Goal: Information Seeking & Learning: Find specific fact

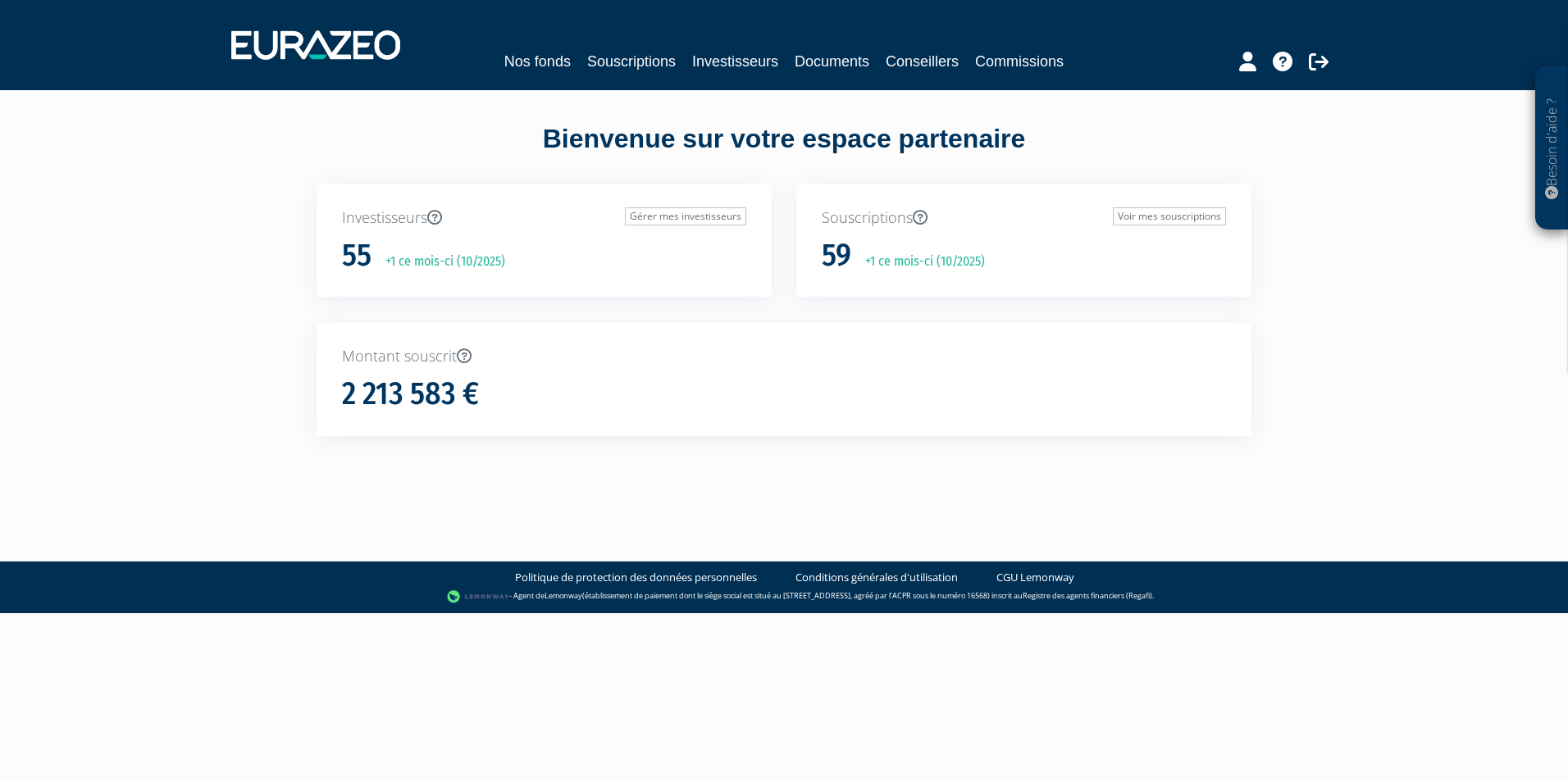
click at [1275, 400] on div "Bienvenue sur votre espace partenaire Investisseurs Gérer mes investisseurs 55 …" at bounding box center [783, 307] width 1033 height 375
click at [840, 64] on link "Documents" at bounding box center [832, 62] width 75 height 23
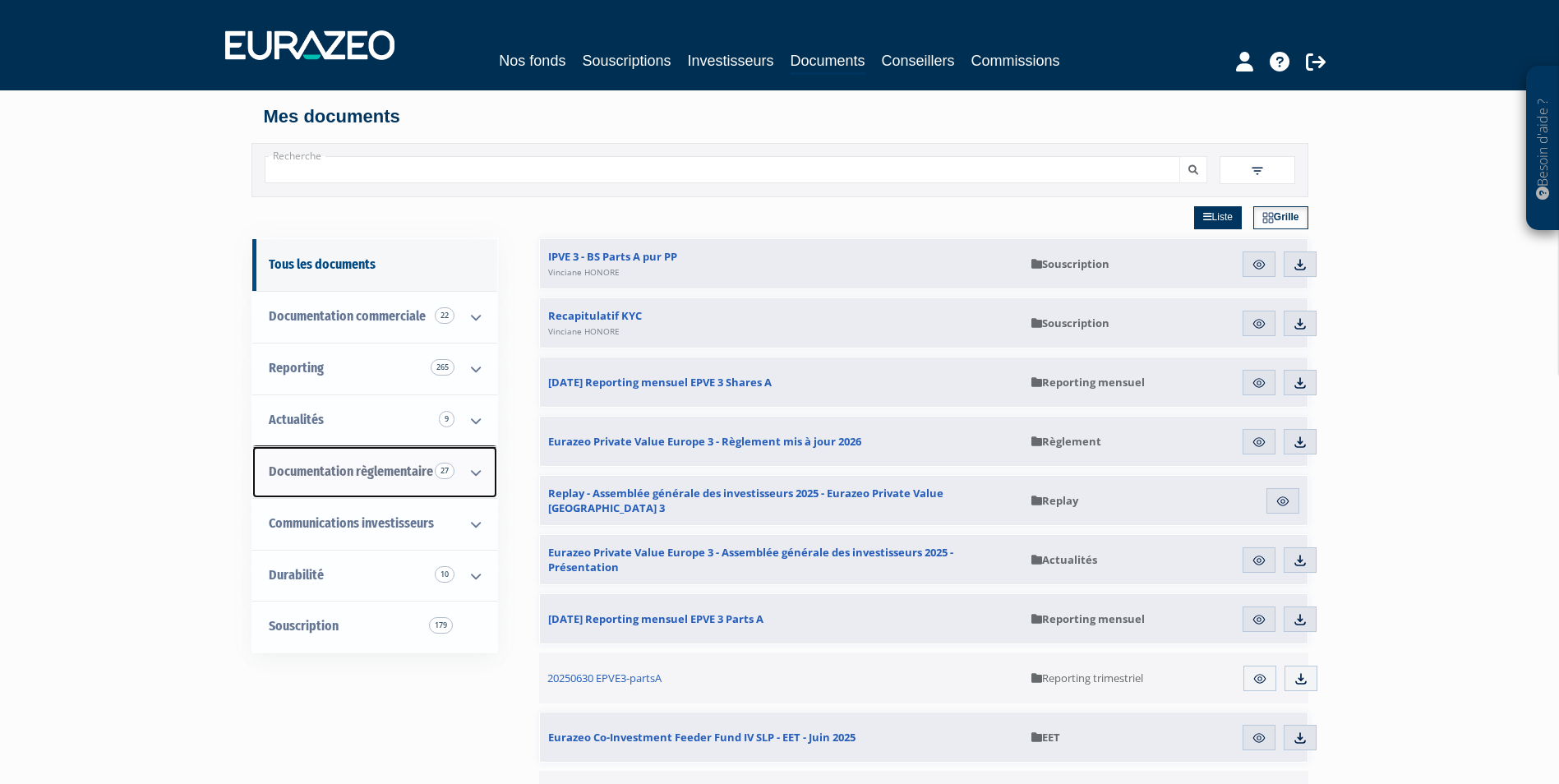
click at [394, 468] on span "Documentation règlementaire 27" at bounding box center [350, 471] width 164 height 16
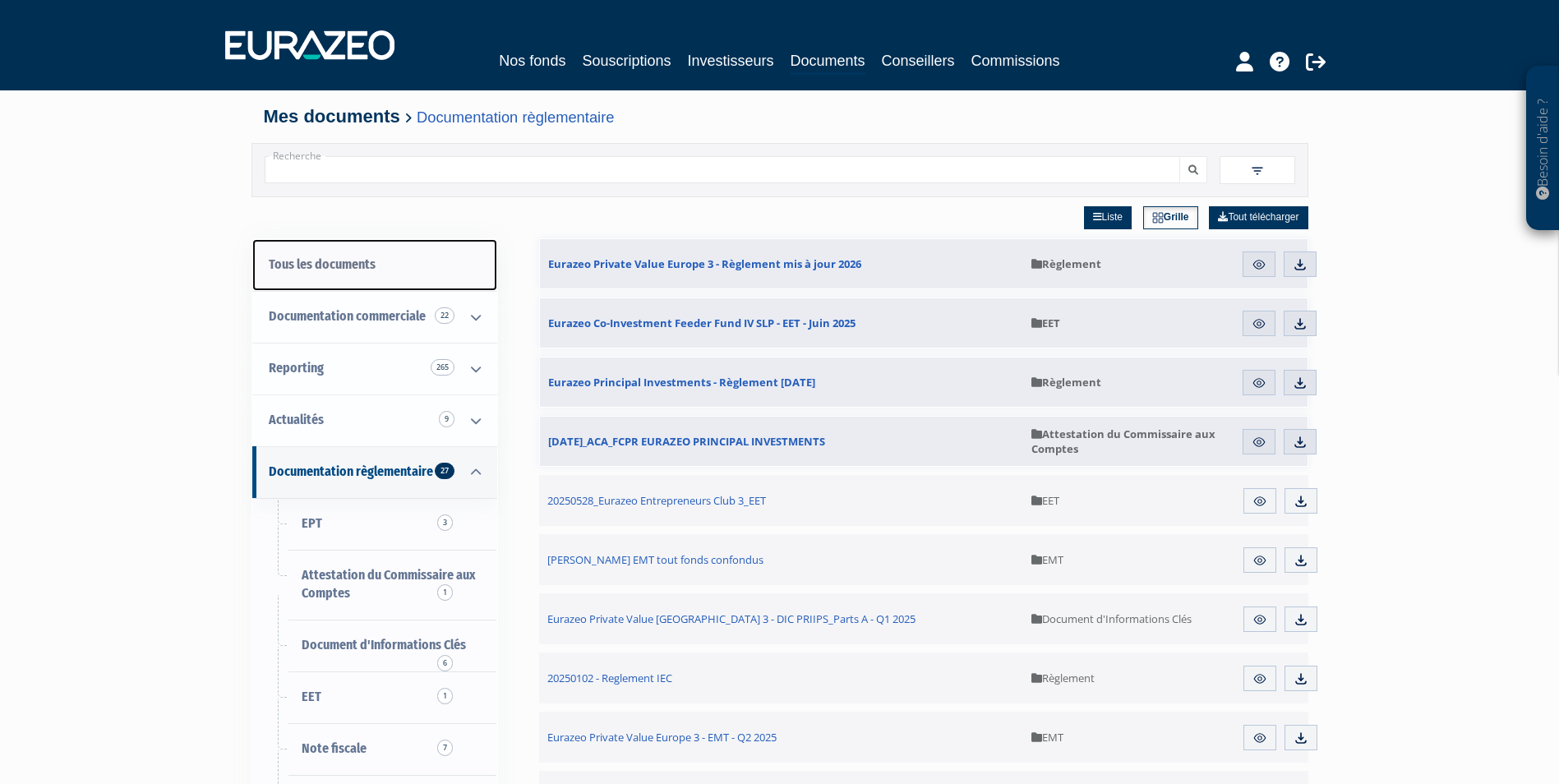
click at [368, 263] on link "Tous les documents" at bounding box center [374, 264] width 245 height 52
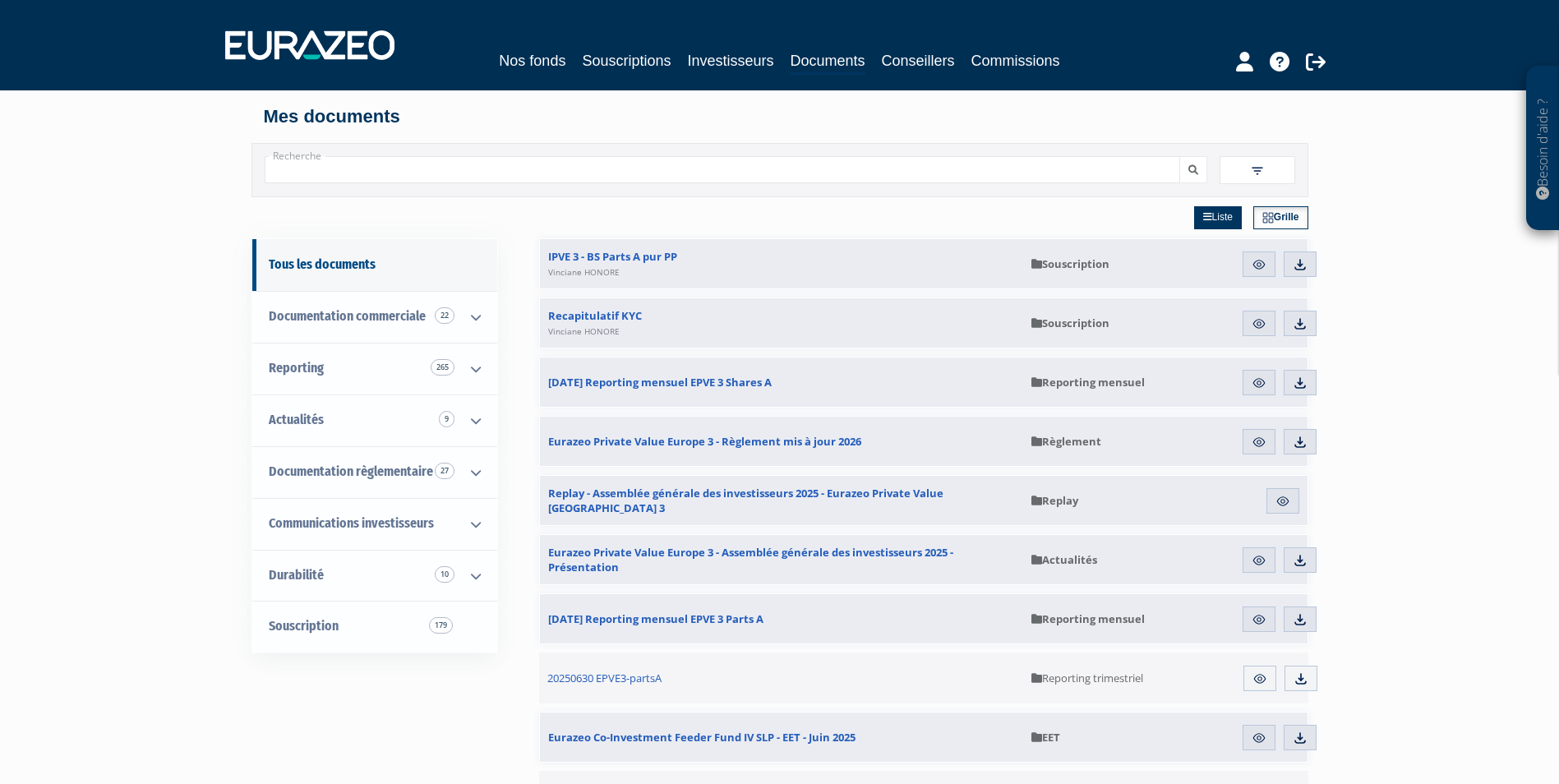
click at [568, 175] on input "Recherche" at bounding box center [722, 169] width 915 height 27
type input "règlement"
click at [1179, 156] on button "submit" at bounding box center [1193, 169] width 28 height 27
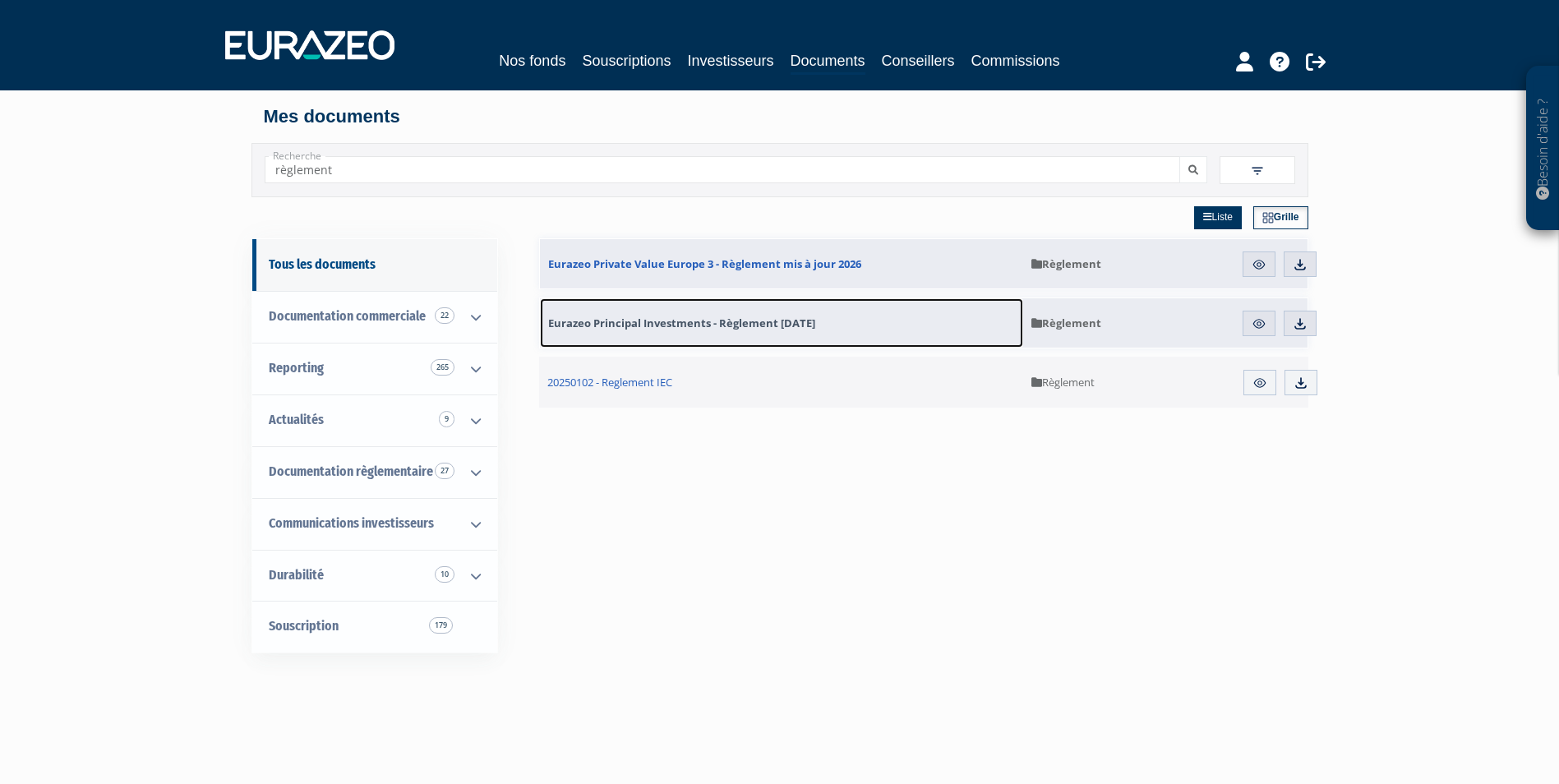
click at [843, 315] on link "Eurazeo Principal Investments - Règlement [DATE]" at bounding box center [782, 323] width 483 height 50
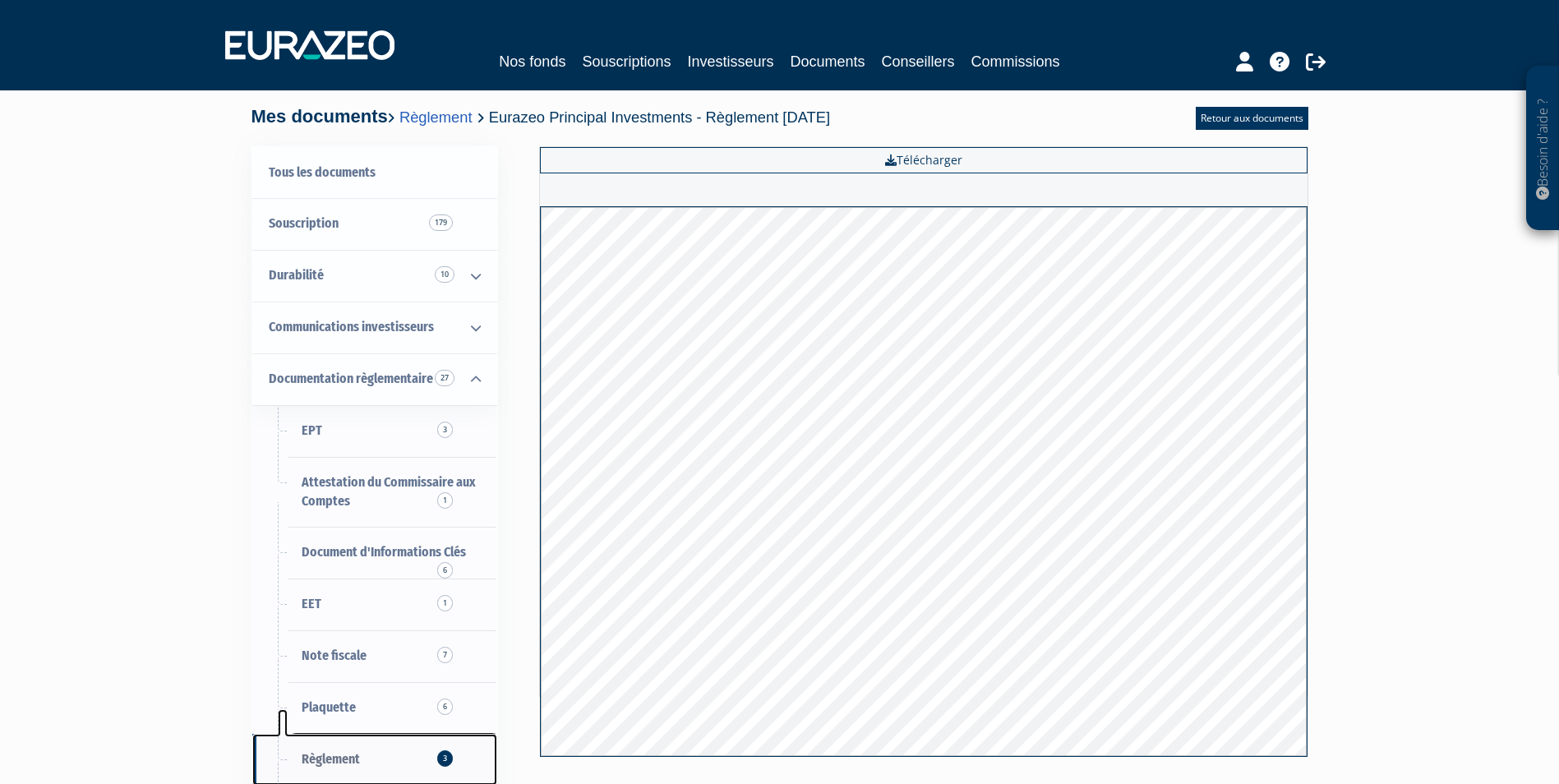
click at [412, 758] on link "Règlement 3" at bounding box center [374, 759] width 245 height 52
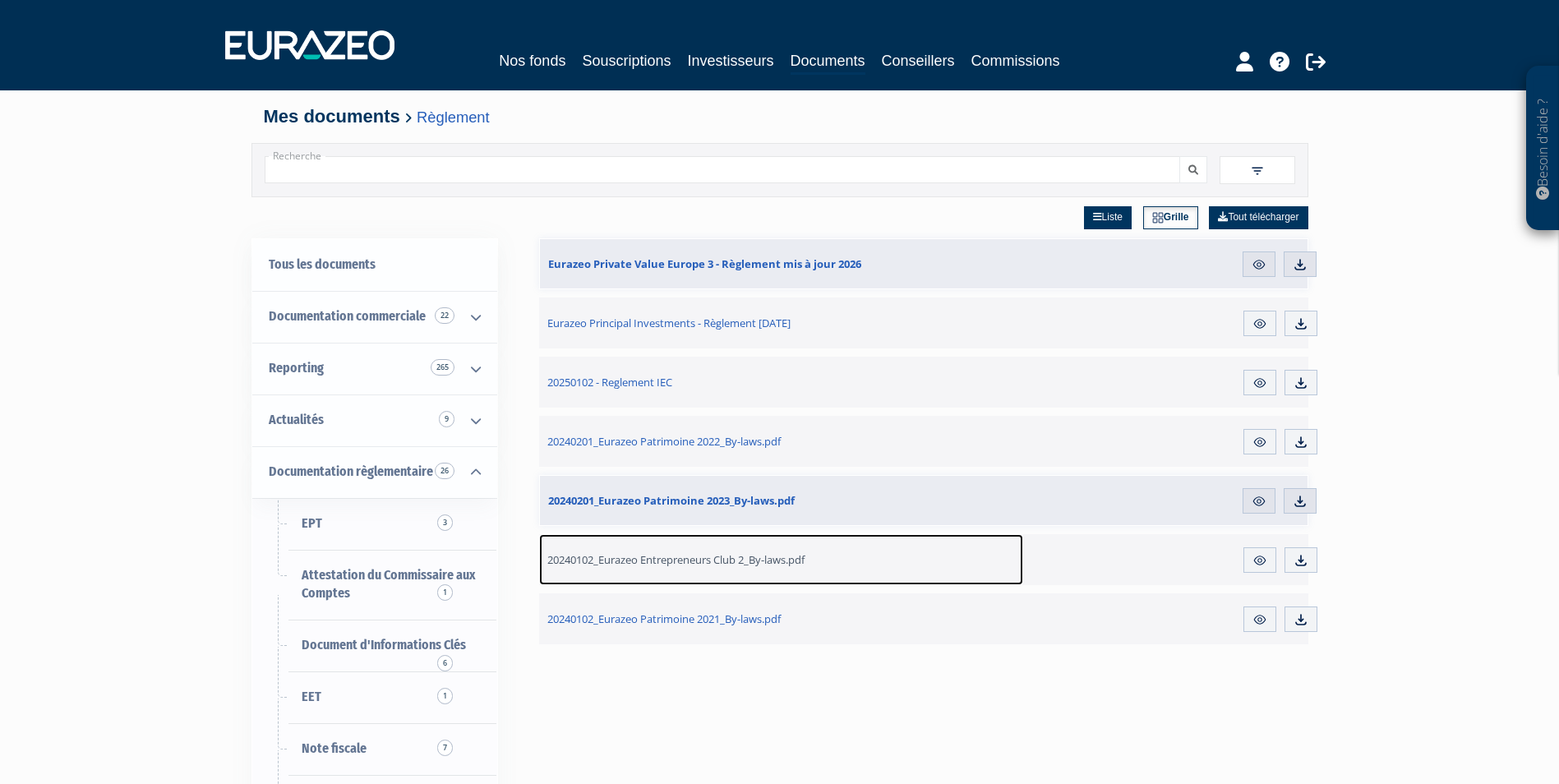
click at [762, 548] on link "20240102_Eurazeo Entrepreneurs Club 2_By-laws.pdf" at bounding box center [782, 560] width 485 height 51
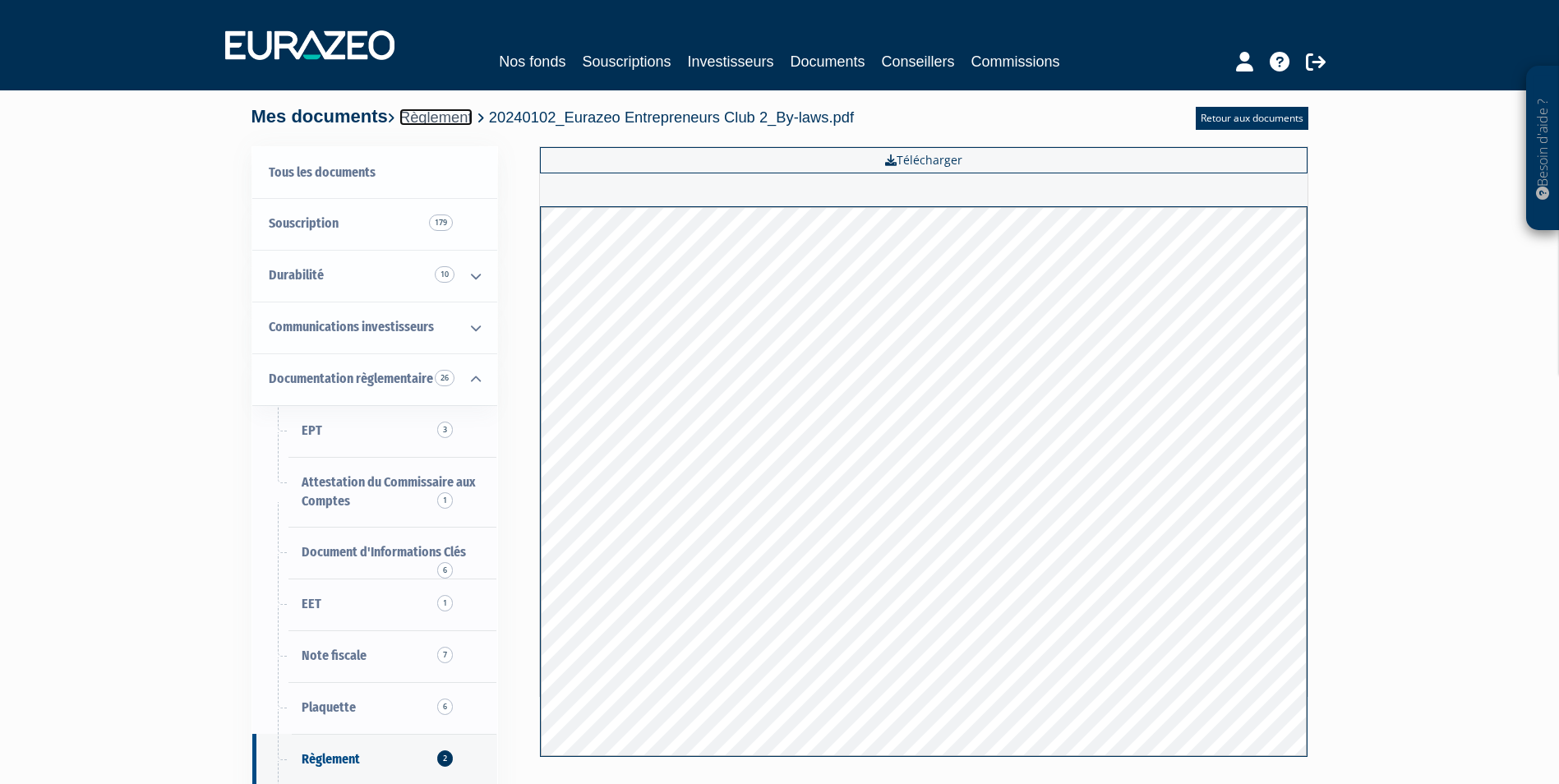
click at [457, 121] on link "Règlement" at bounding box center [435, 116] width 74 height 17
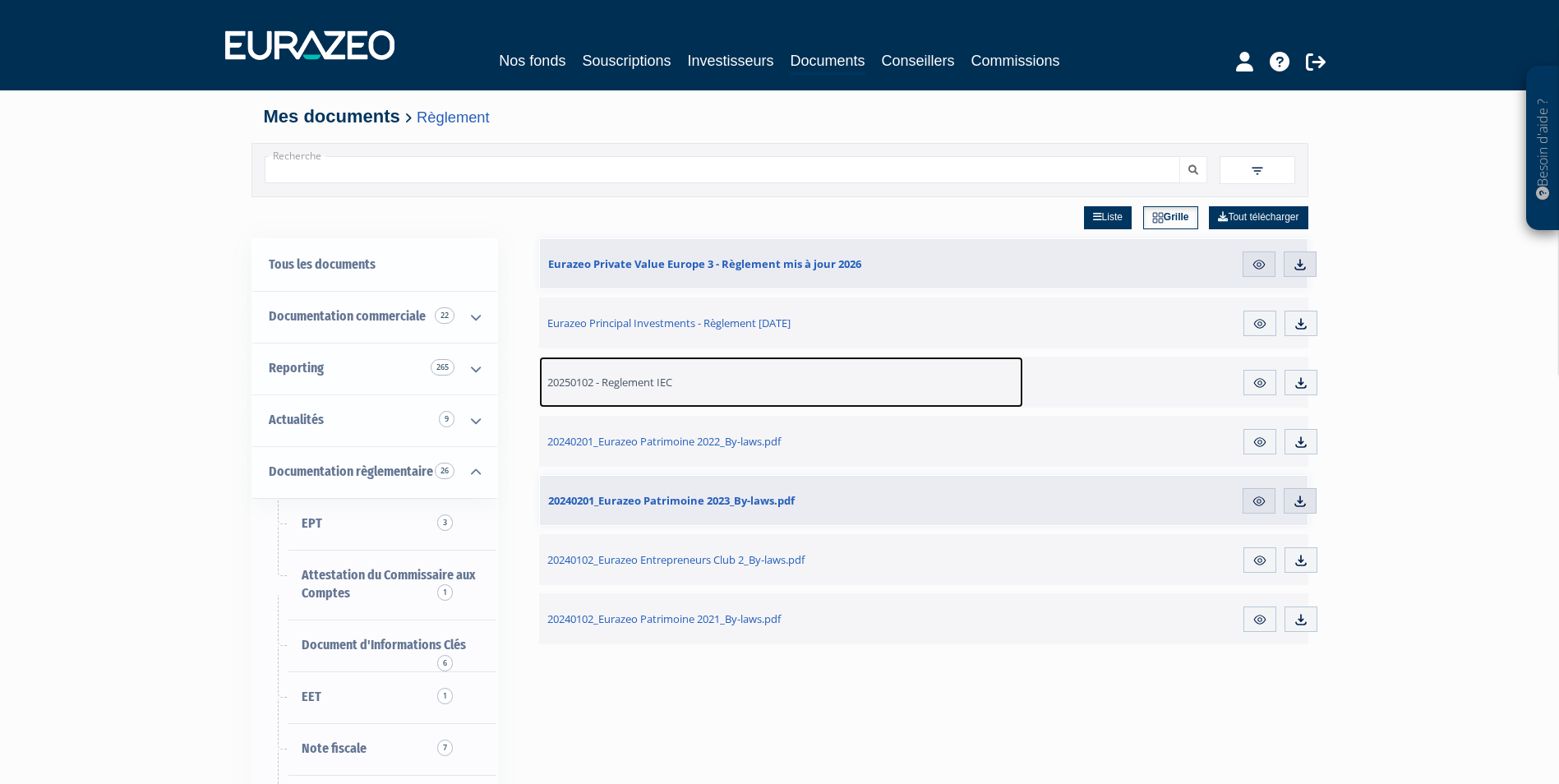
click at [713, 372] on link "20250102 - Reglement IEC" at bounding box center [782, 382] width 485 height 51
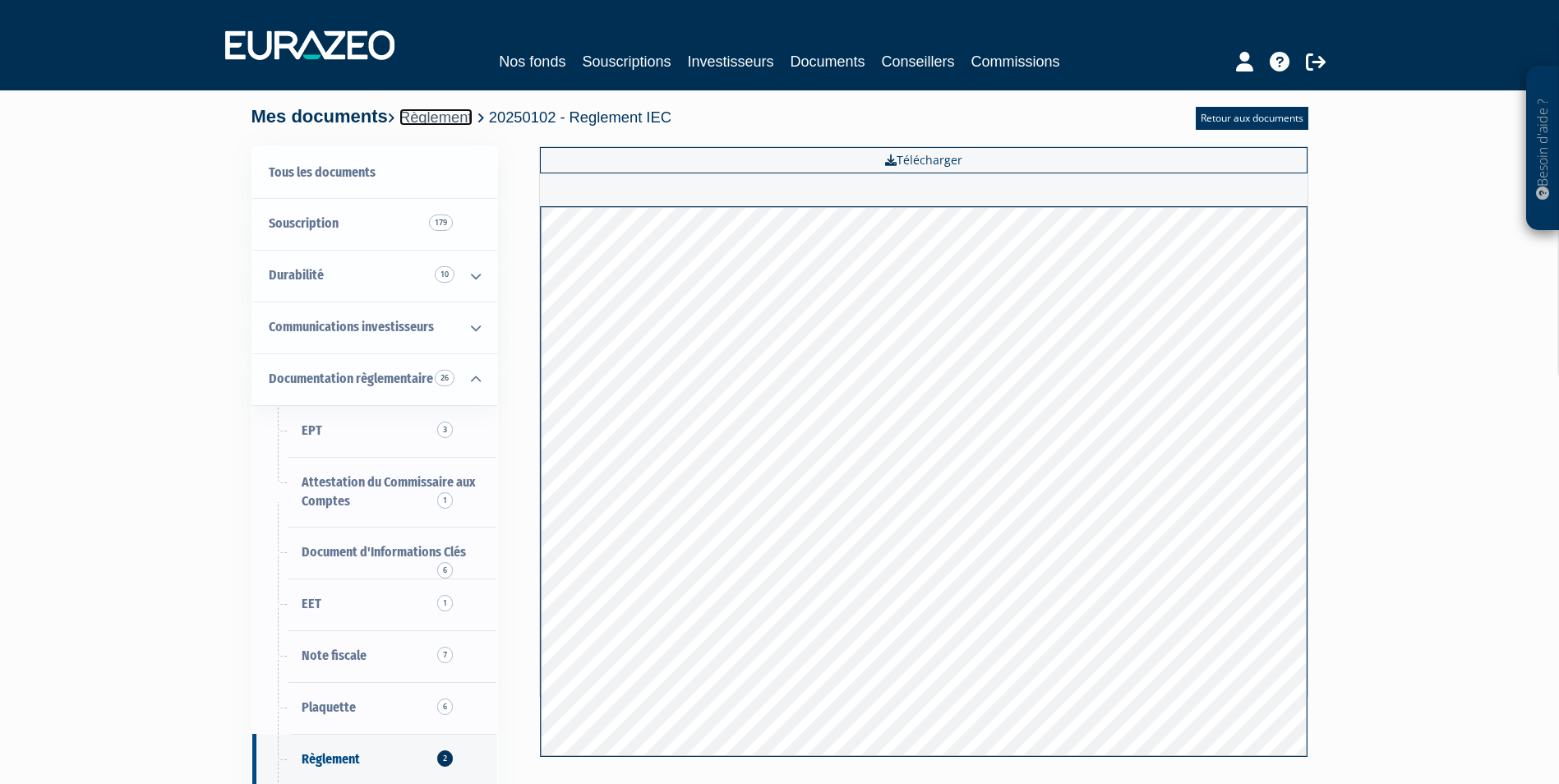
drag, startPoint x: 473, startPoint y: 117, endPoint x: 489, endPoint y: 111, distance: 17.1
click at [473, 117] on link "Règlement" at bounding box center [435, 116] width 74 height 17
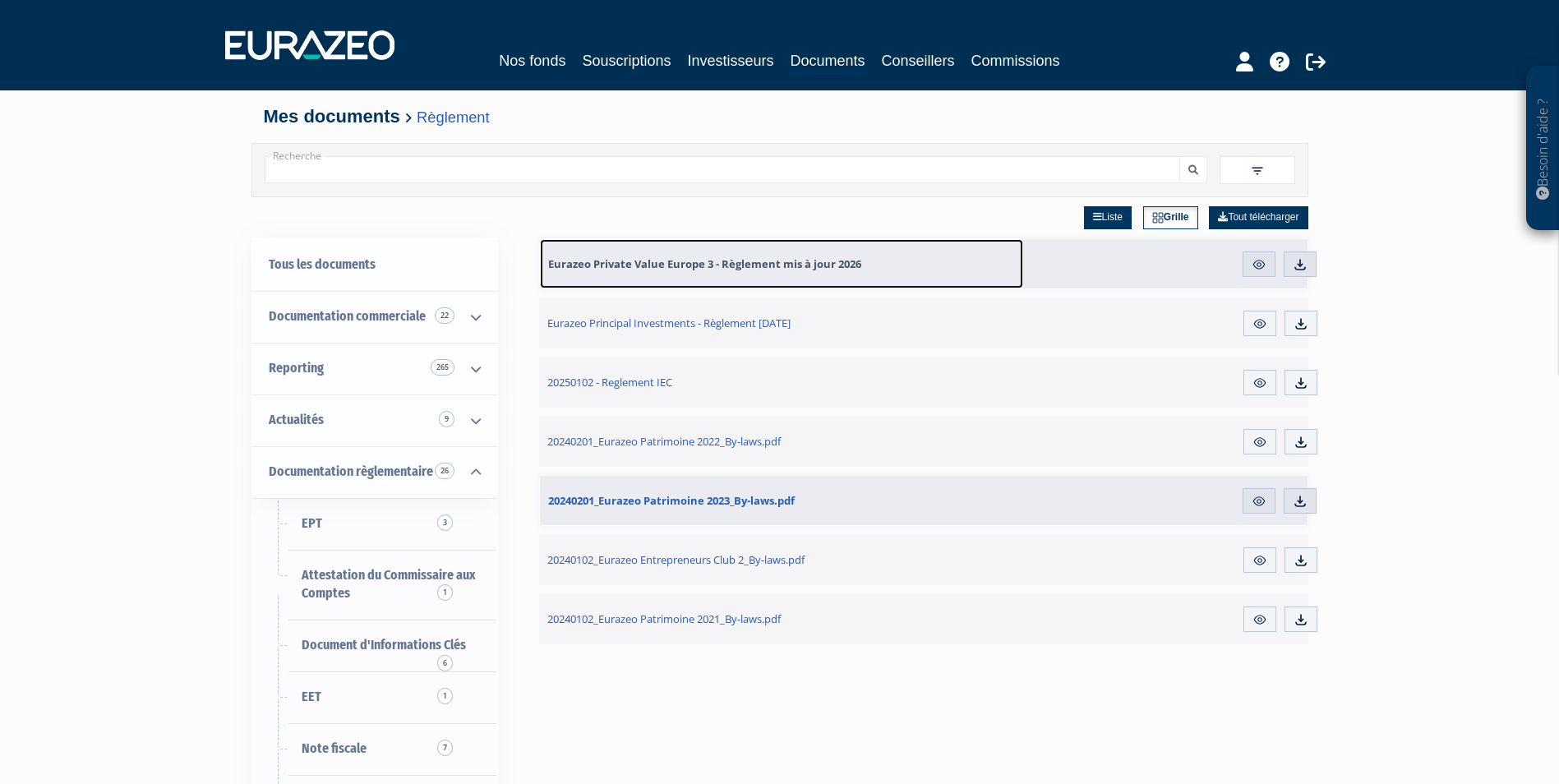
click at [869, 264] on link "Eurazeo Private Value Europe 3 - Règlement mis à jour 2026" at bounding box center [782, 264] width 483 height 50
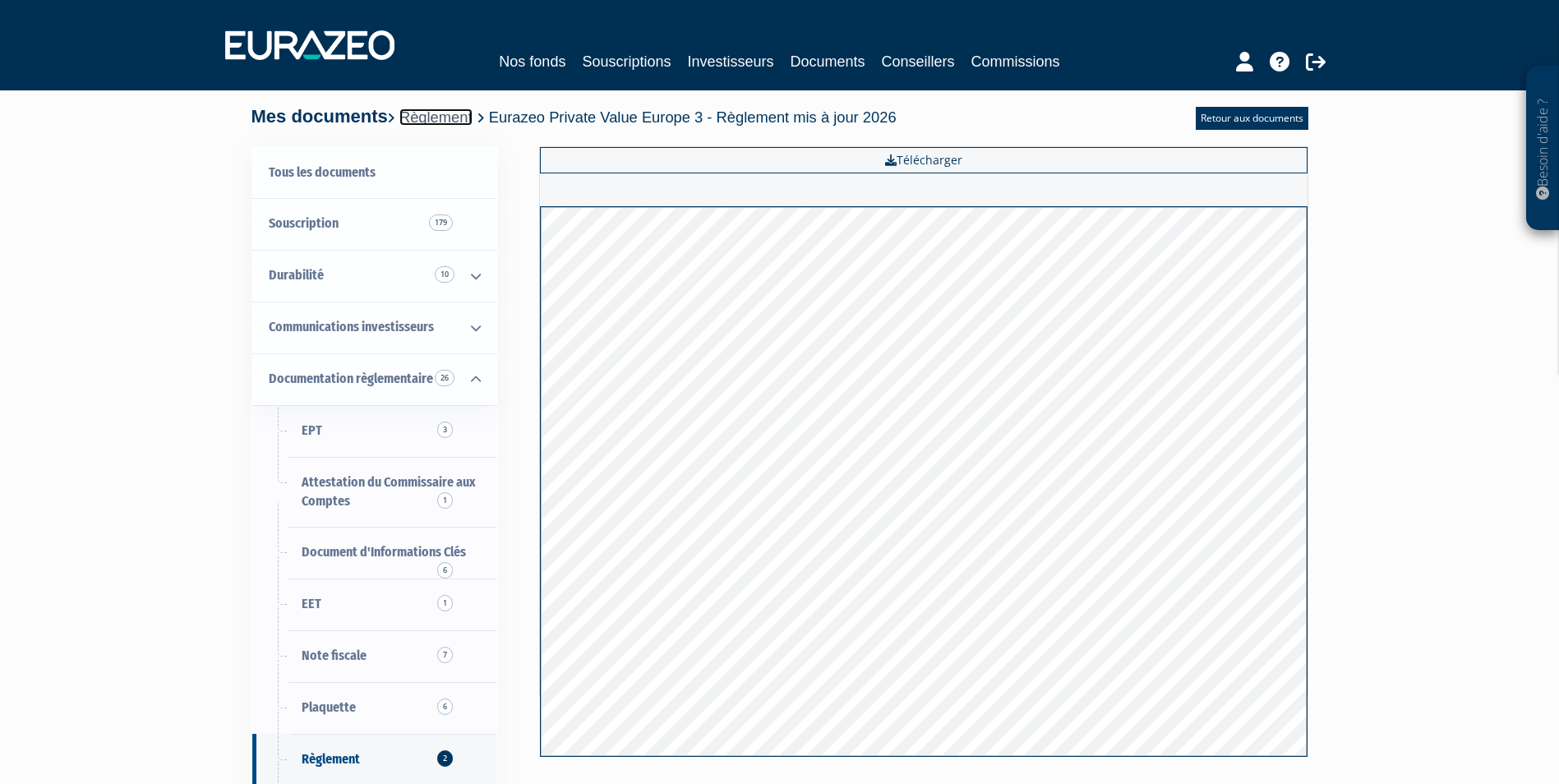
click at [443, 121] on link "Règlement" at bounding box center [435, 116] width 74 height 17
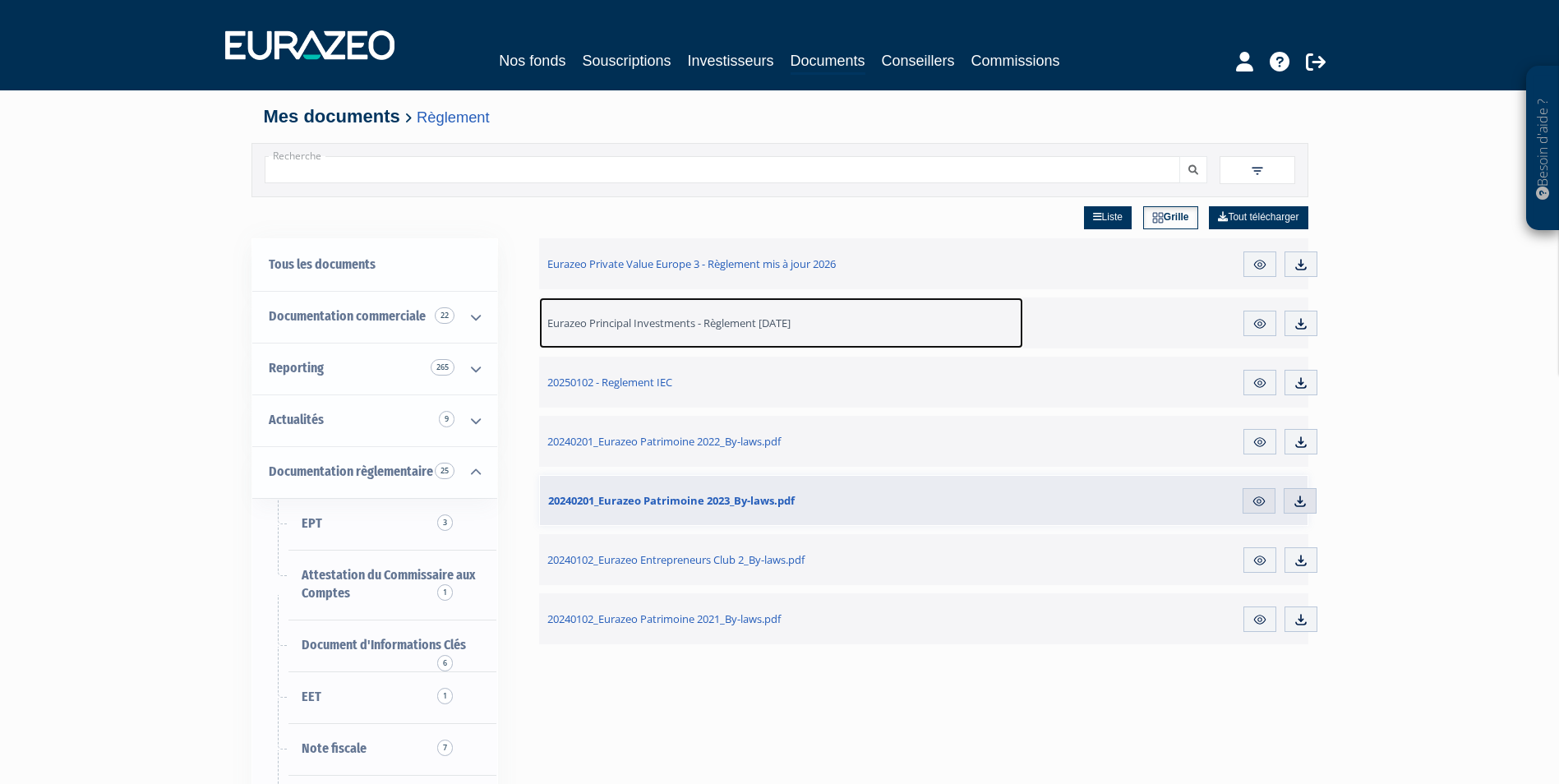
click at [710, 322] on span "Eurazeo Principal Investments - Règlement [DATE]" at bounding box center [668, 323] width 243 height 15
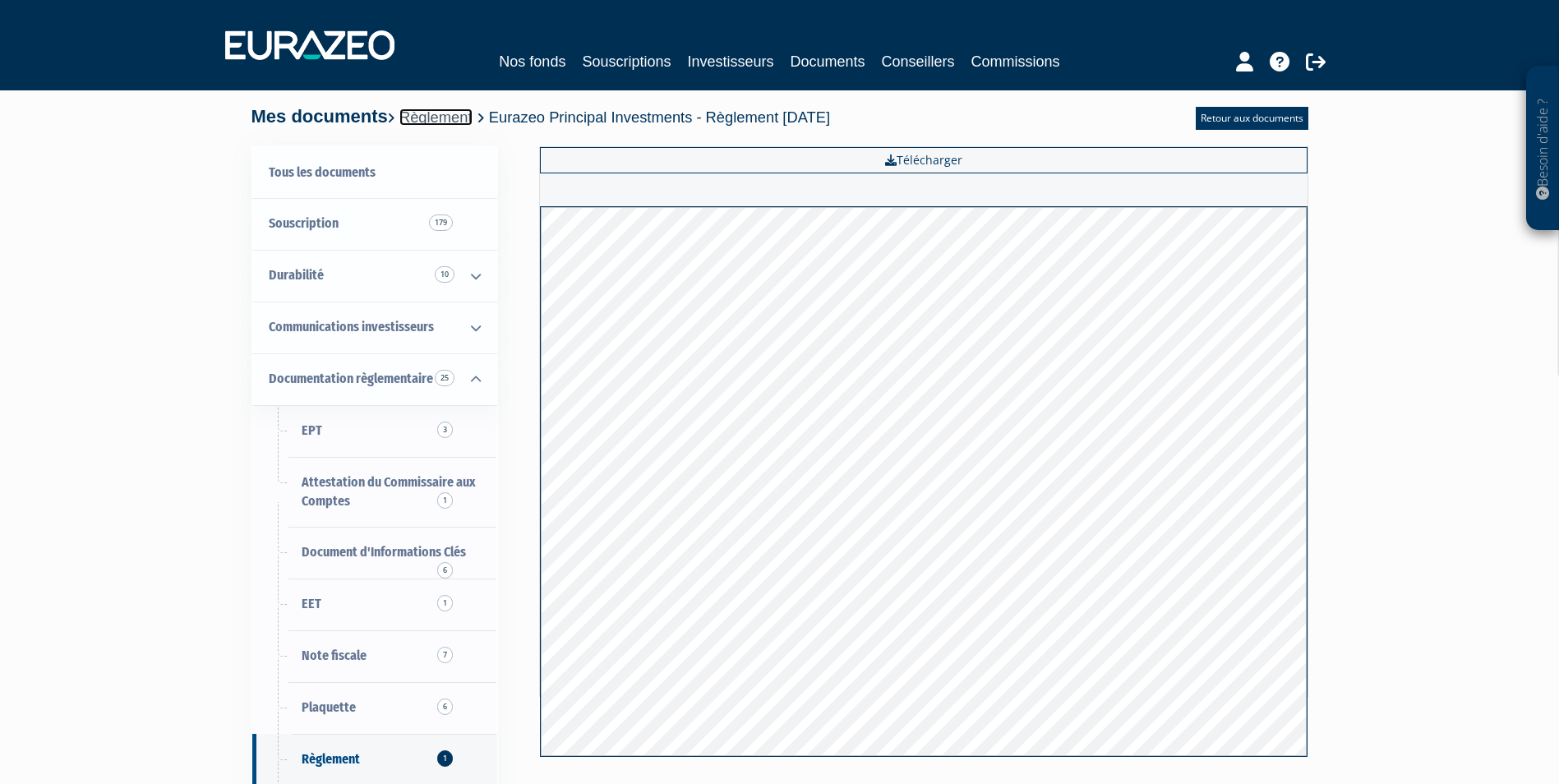
click at [449, 110] on link "Règlement" at bounding box center [435, 116] width 74 height 17
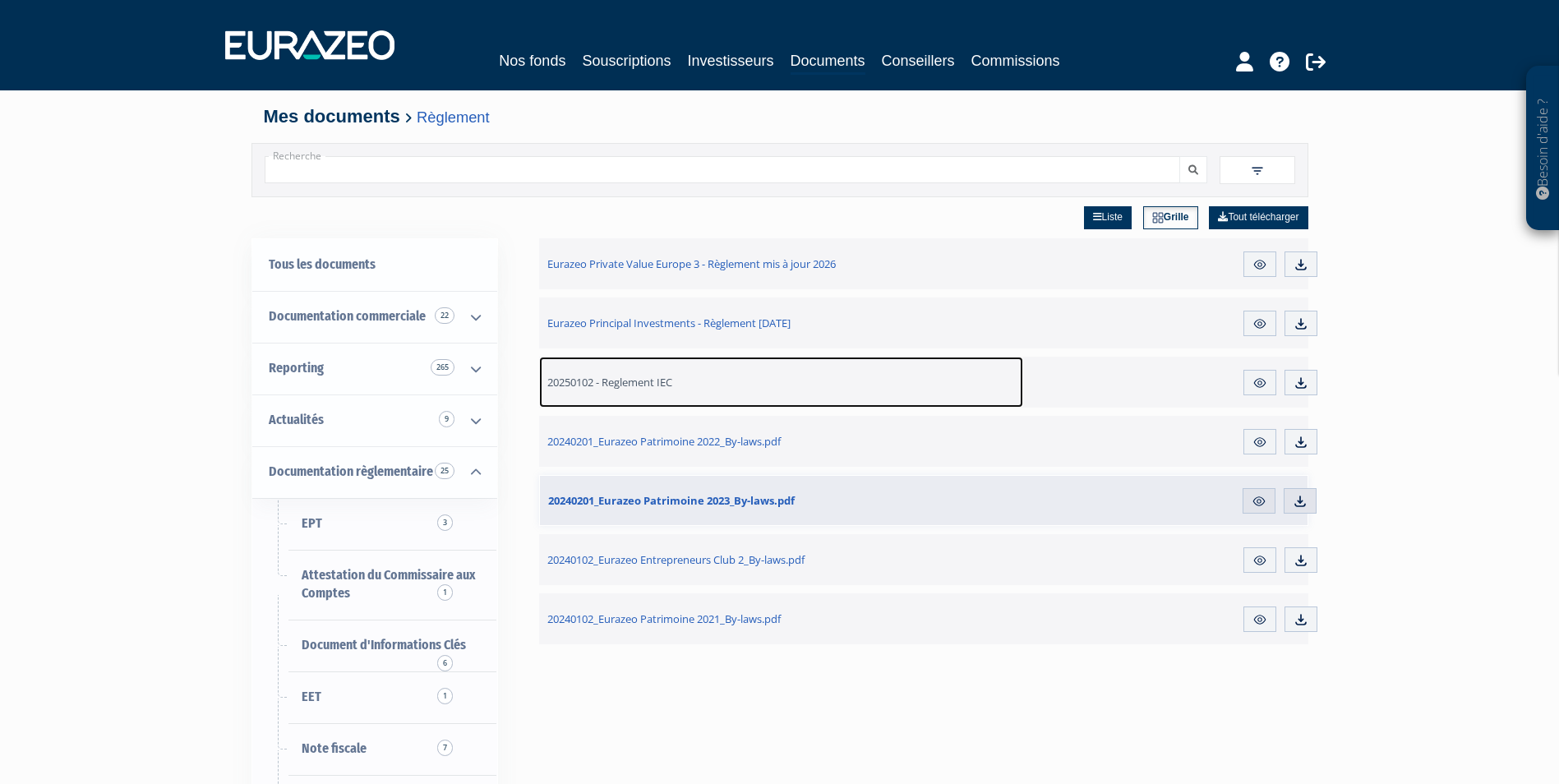
click at [630, 377] on span "20250102 - Reglement IEC" at bounding box center [609, 382] width 125 height 15
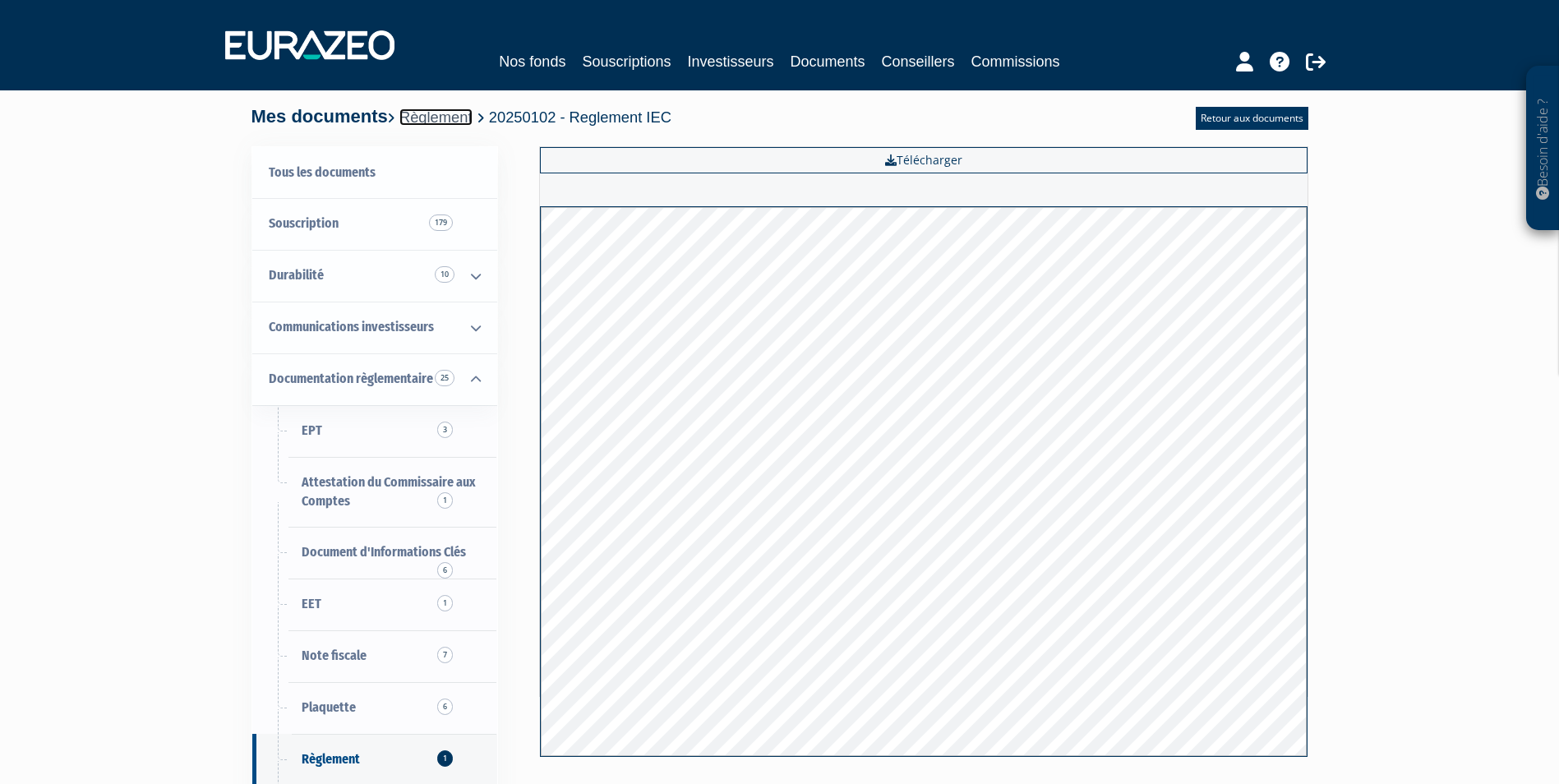
click at [449, 119] on link "Règlement" at bounding box center [435, 116] width 74 height 17
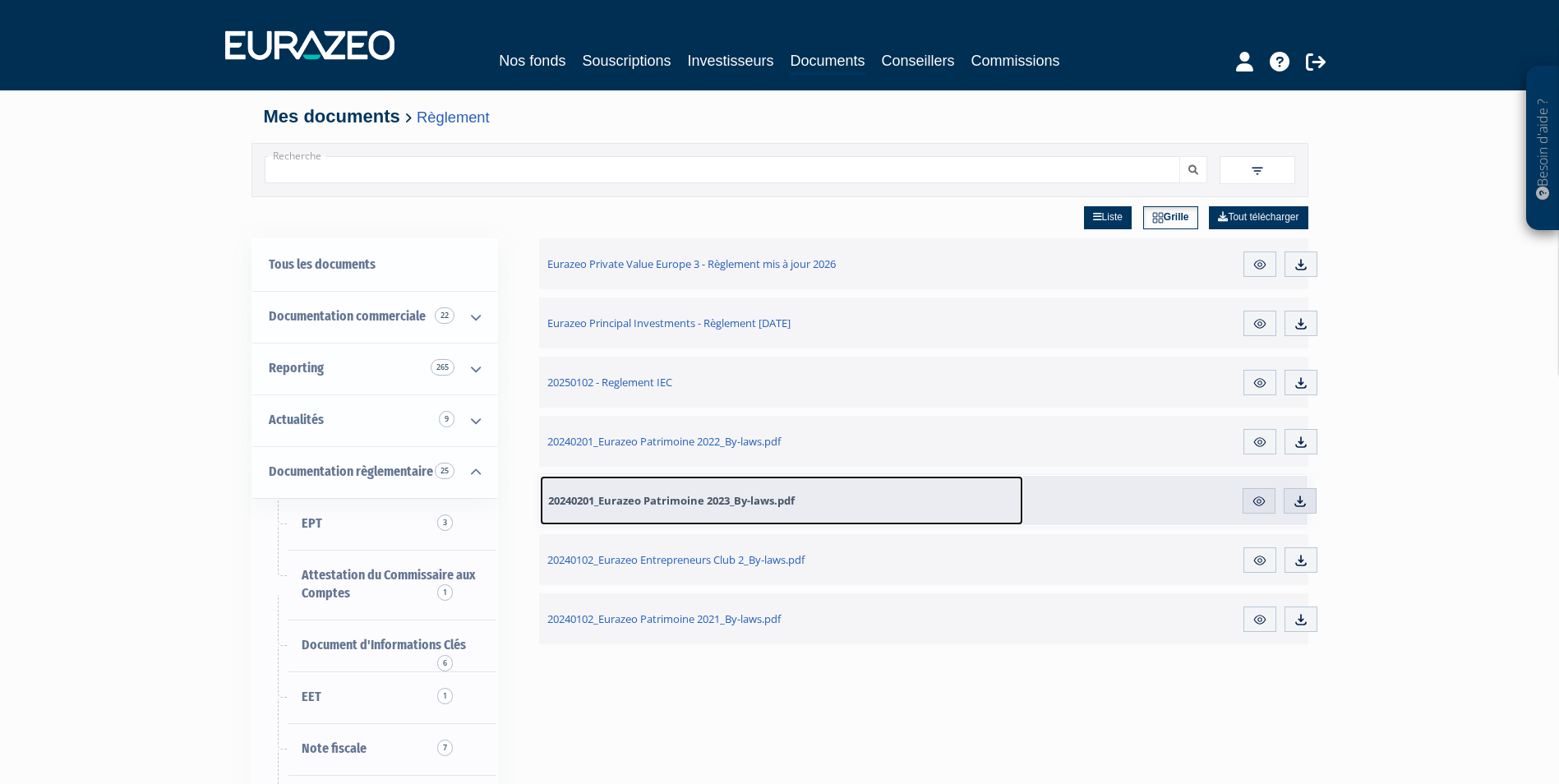
click at [706, 498] on span "20240201_Eurazeo Patrimoine 2023_By-laws.pdf" at bounding box center [671, 501] width 246 height 15
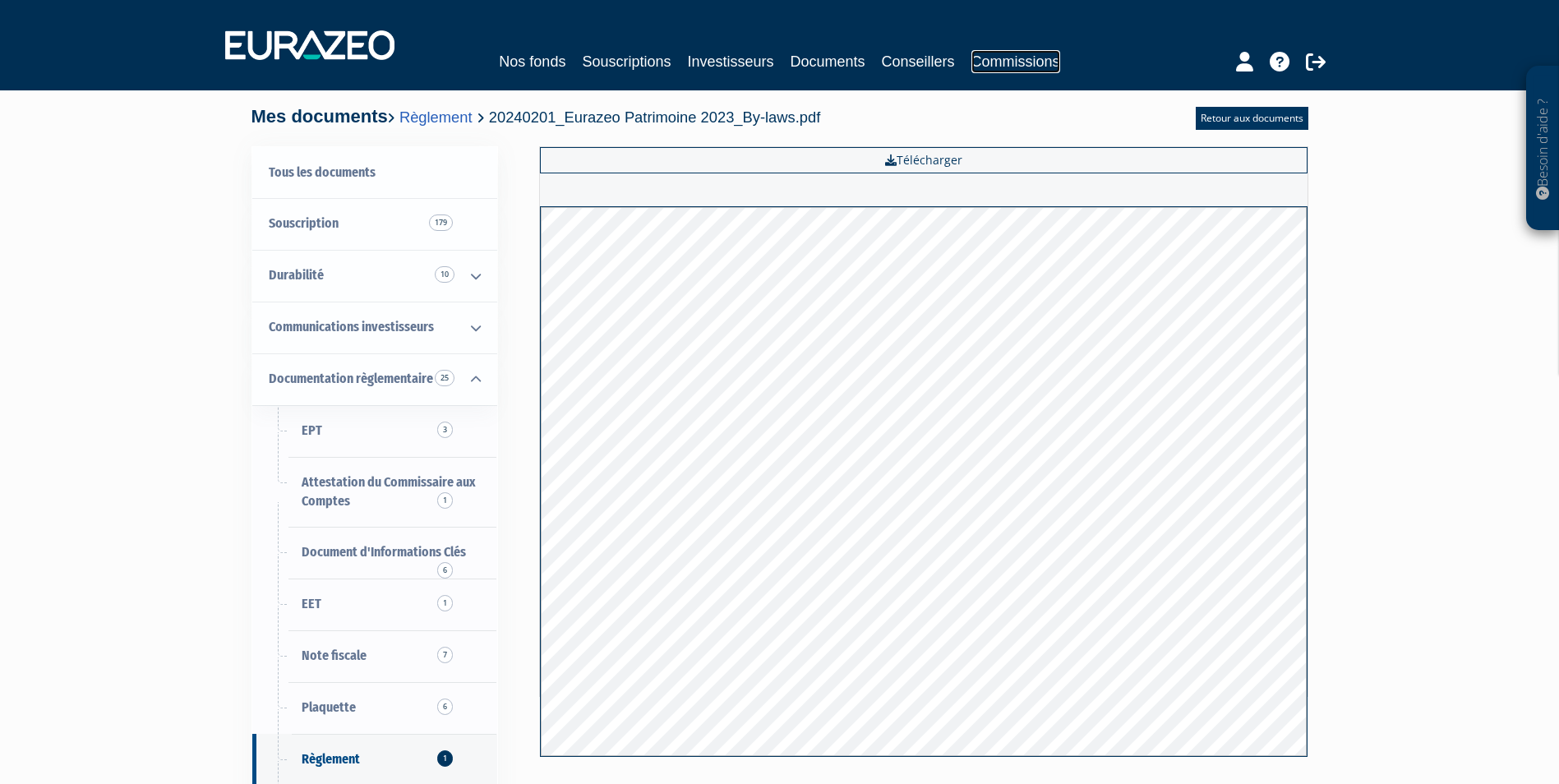
click at [998, 60] on link "Commissions" at bounding box center [1015, 62] width 88 height 23
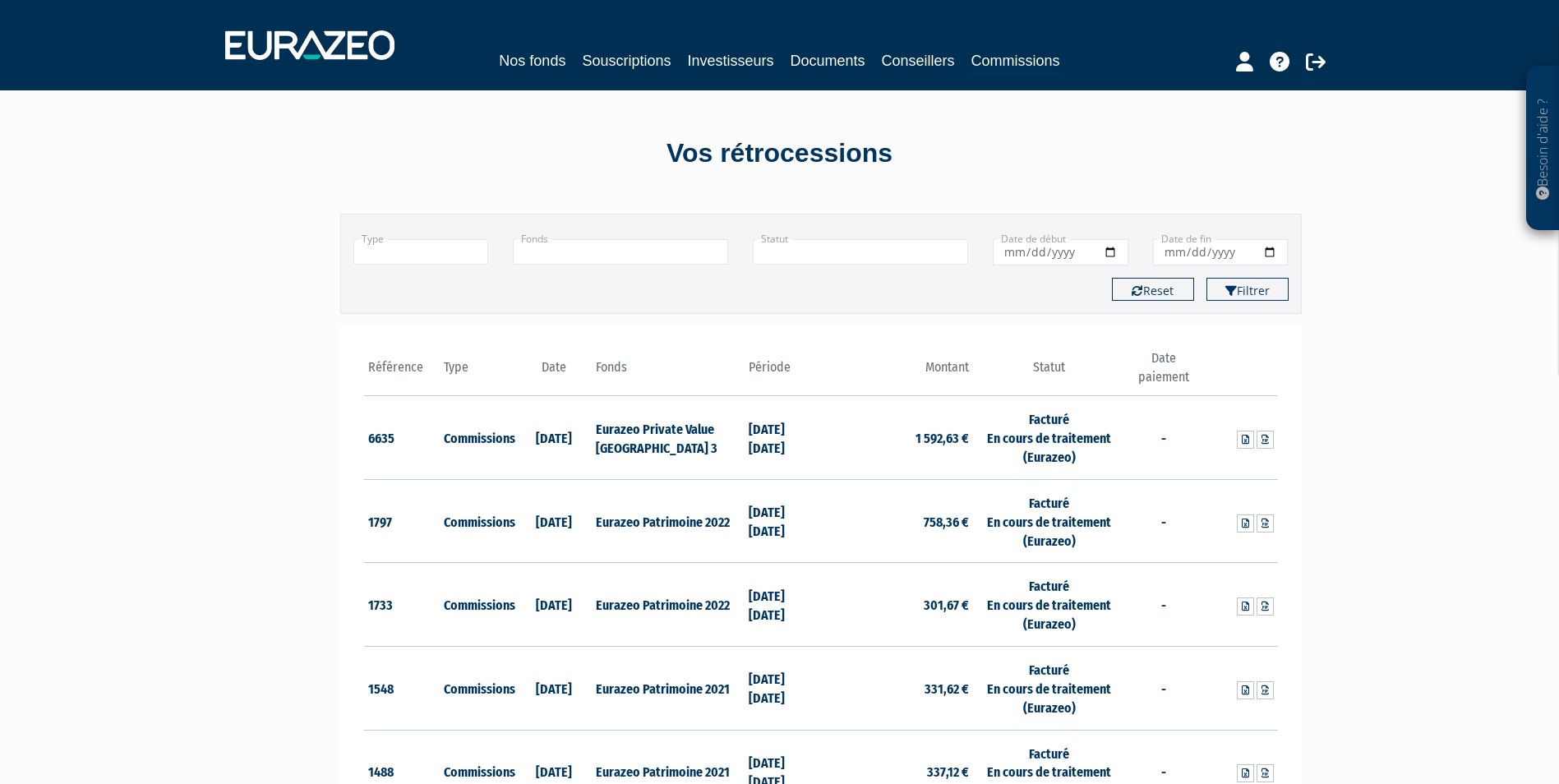
click at [582, 241] on input "text" at bounding box center [620, 251] width 216 height 26
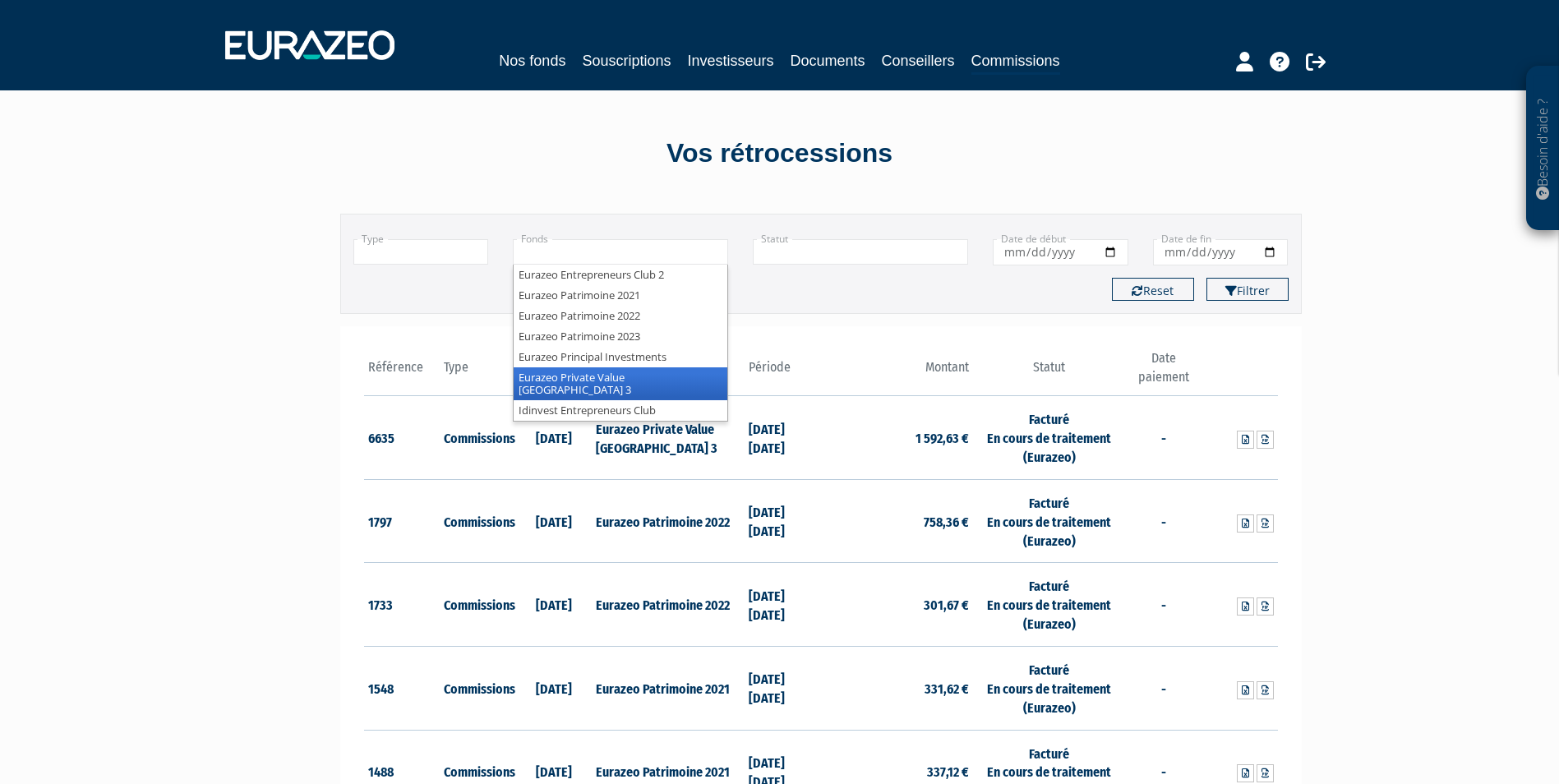
click at [632, 381] on li "Eurazeo Private Value [GEOGRAPHIC_DATA] 3" at bounding box center [620, 384] width 214 height 33
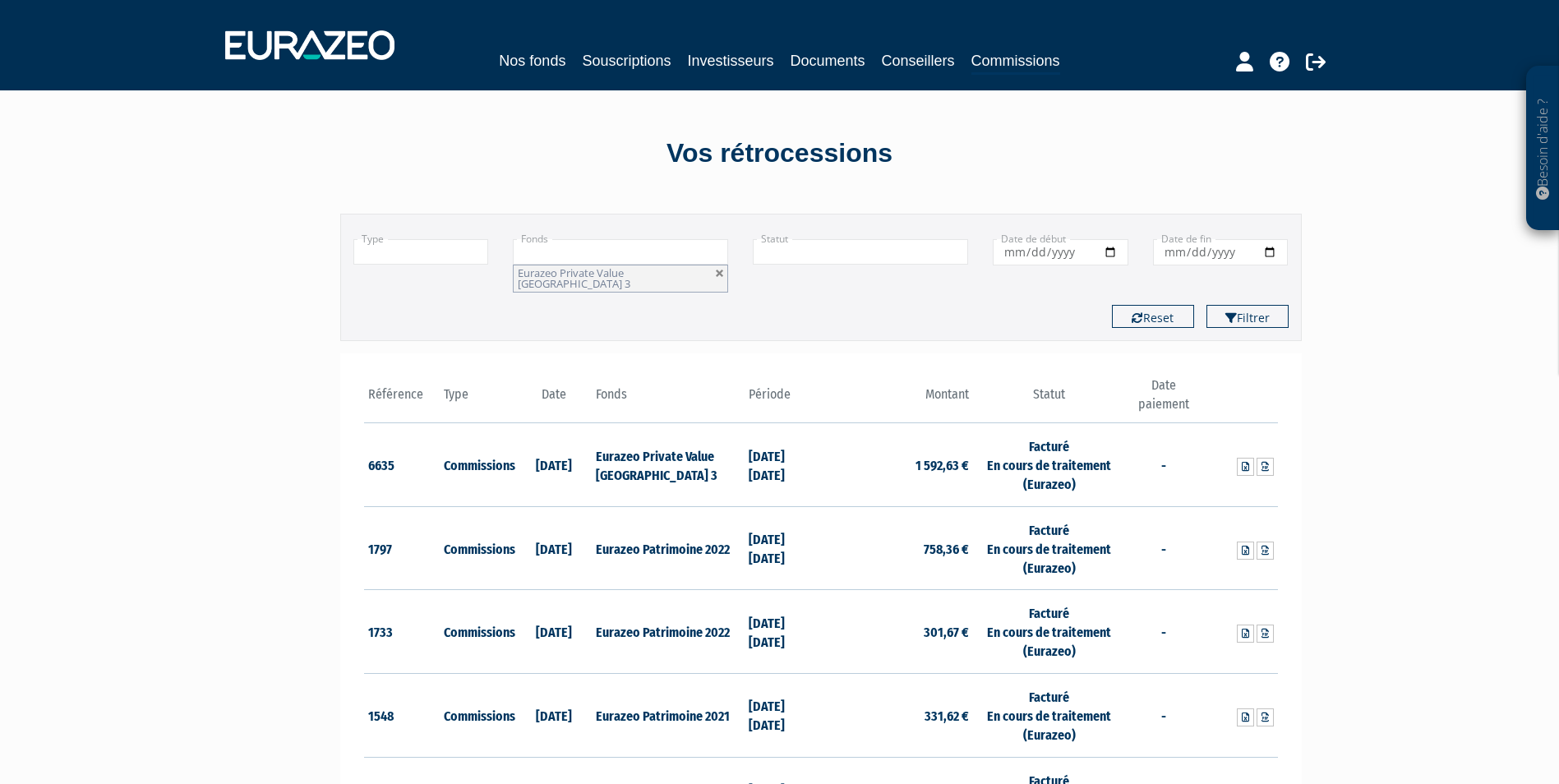
click at [772, 381] on th "Période" at bounding box center [782, 400] width 77 height 47
click at [1261, 305] on button "Filtrer" at bounding box center [1247, 316] width 82 height 23
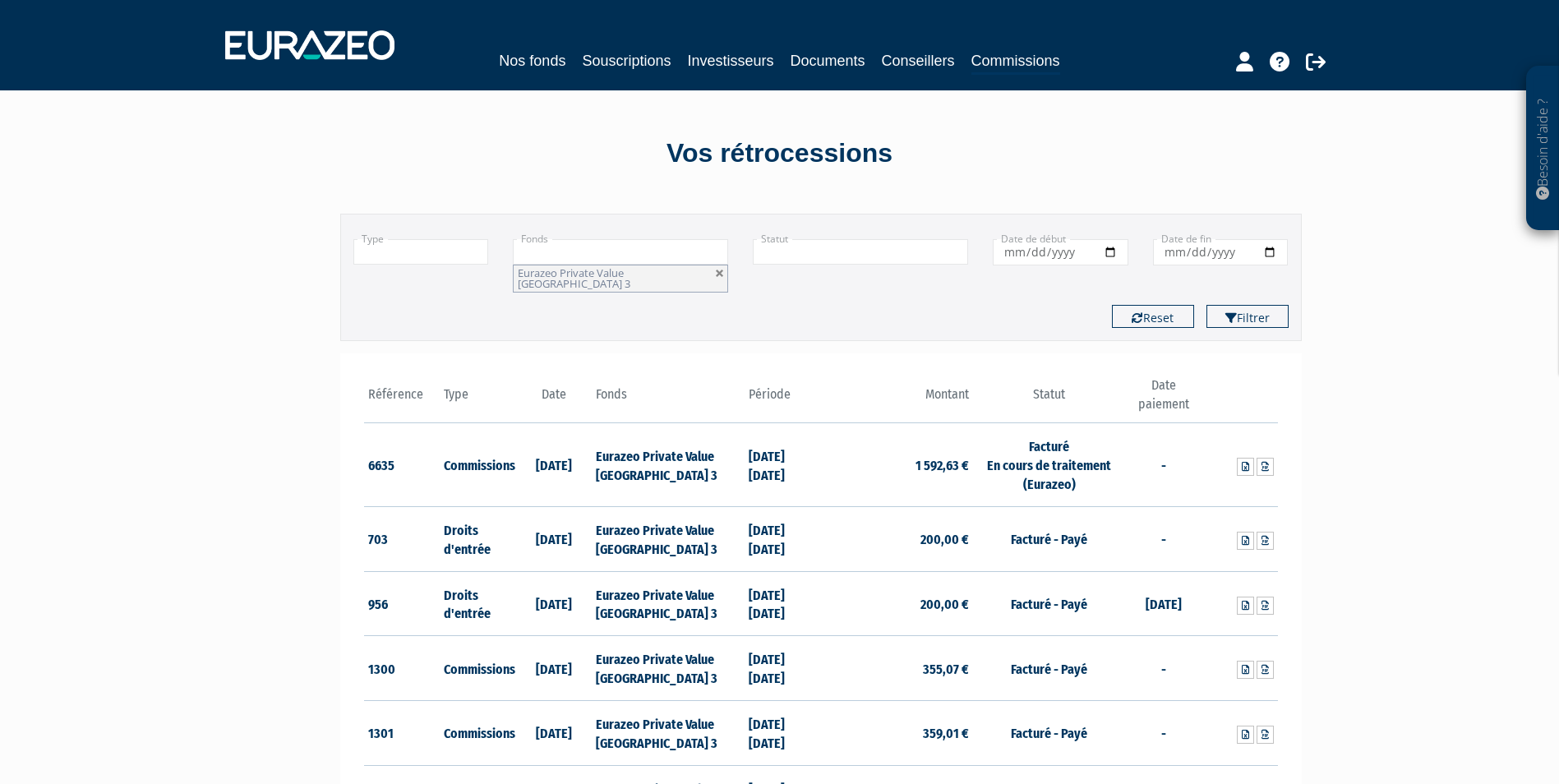
click at [820, 305] on div "Filtrer Reset" at bounding box center [821, 316] width 960 height 23
click at [454, 245] on input "text" at bounding box center [421, 251] width 135 height 26
click at [444, 297] on li "Commissions" at bounding box center [421, 295] width 134 height 21
click at [1390, 283] on div "Besoin d'aide ? × J'ai besoin d'aide Si vous avez une question à propos du fonc…" at bounding box center [779, 762] width 1559 height 1523
click at [1251, 305] on button "Filtrer" at bounding box center [1247, 316] width 82 height 23
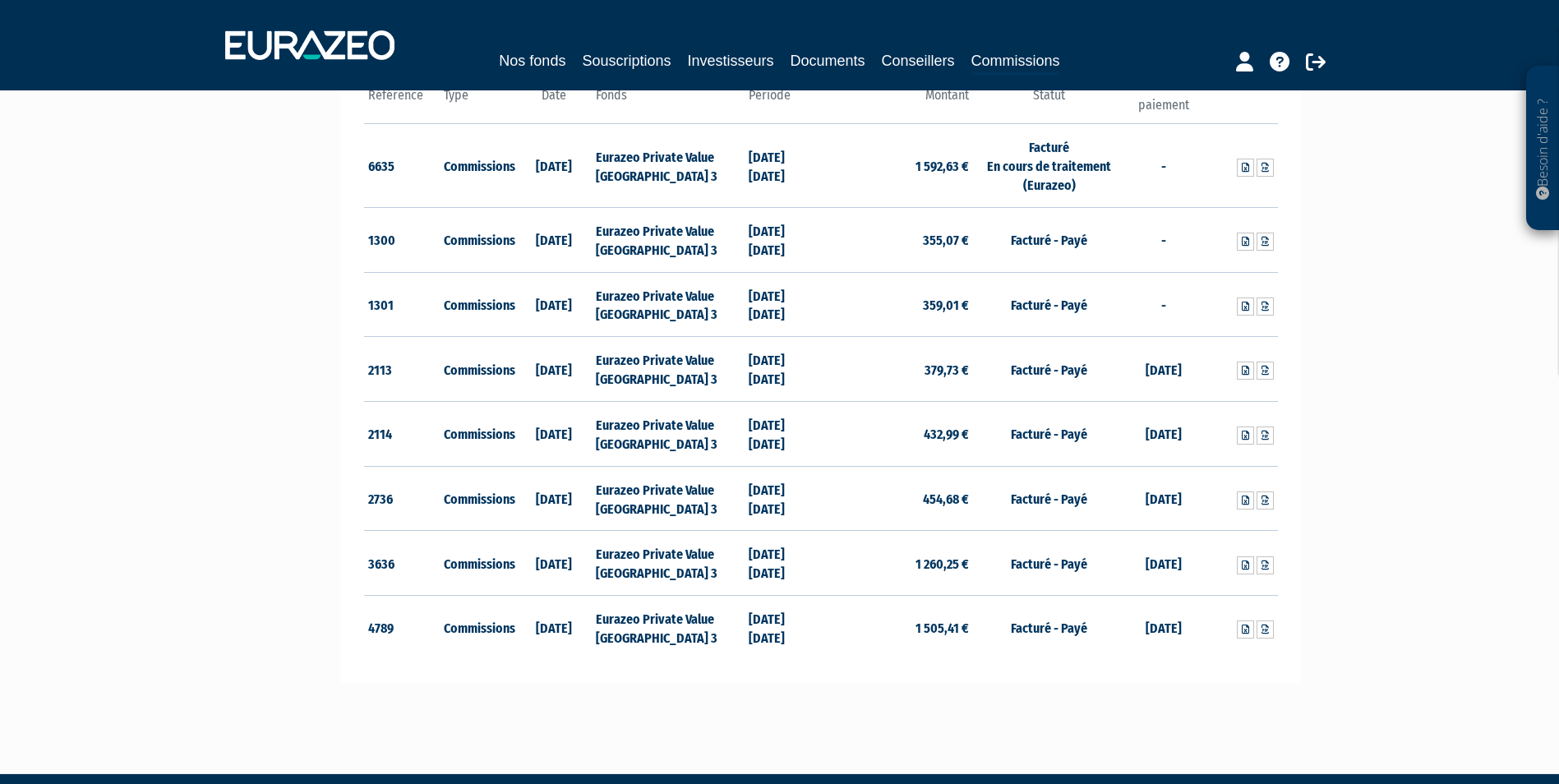
scroll to position [329, 0]
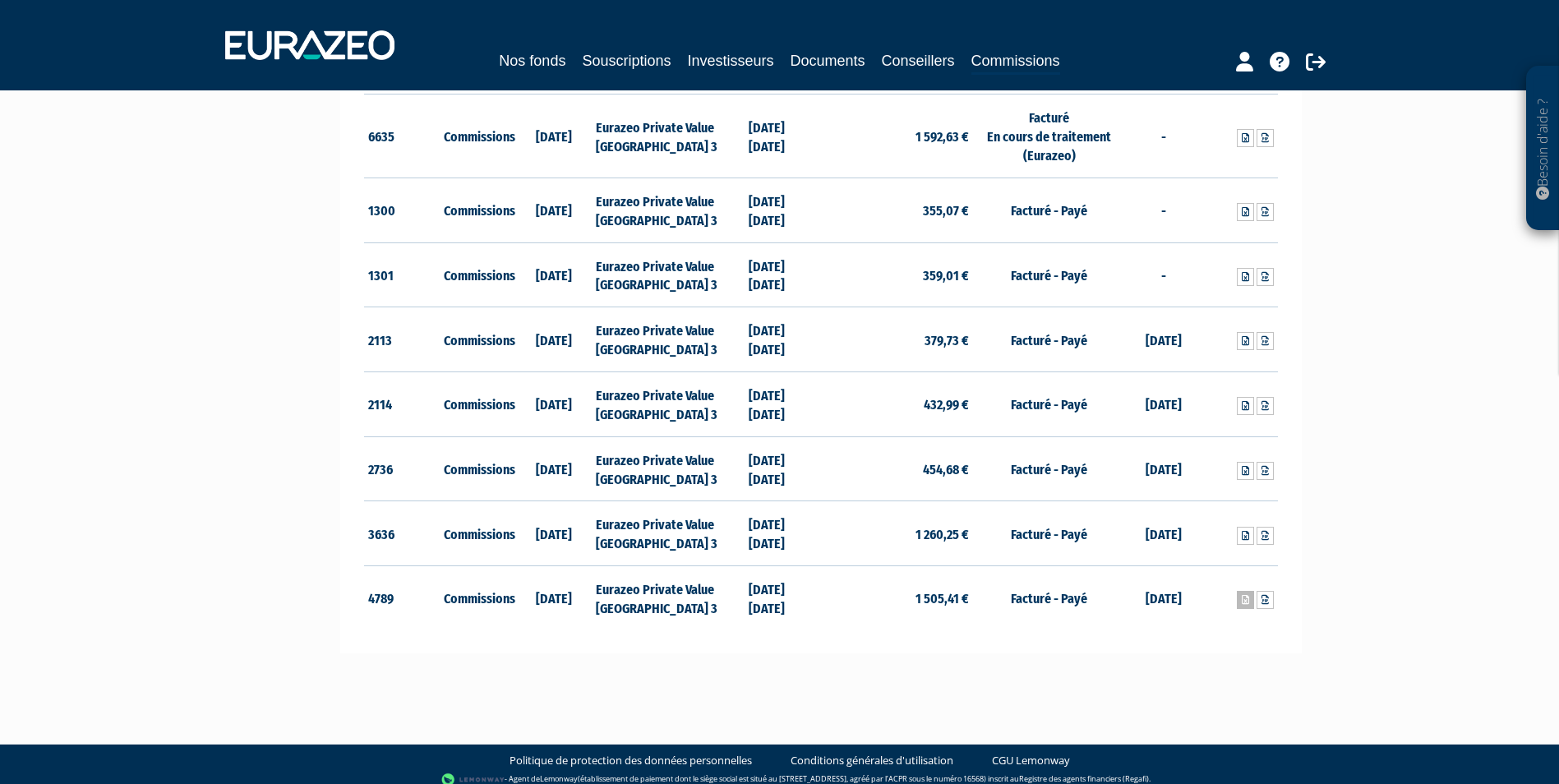
click at [1243, 595] on icon at bounding box center [1245, 600] width 7 height 10
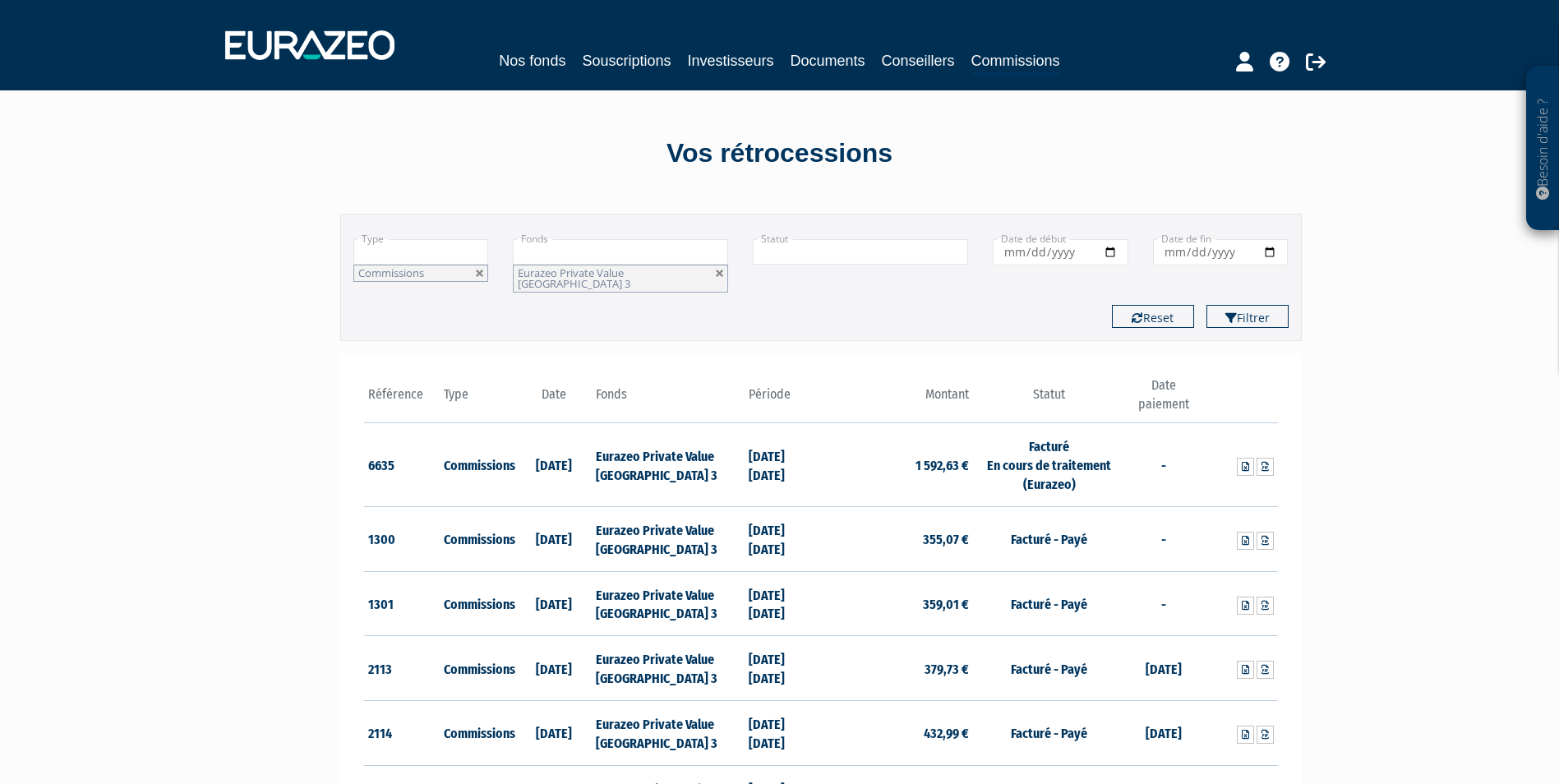
click at [722, 273] on link at bounding box center [720, 273] width 10 height 10
type input "+"
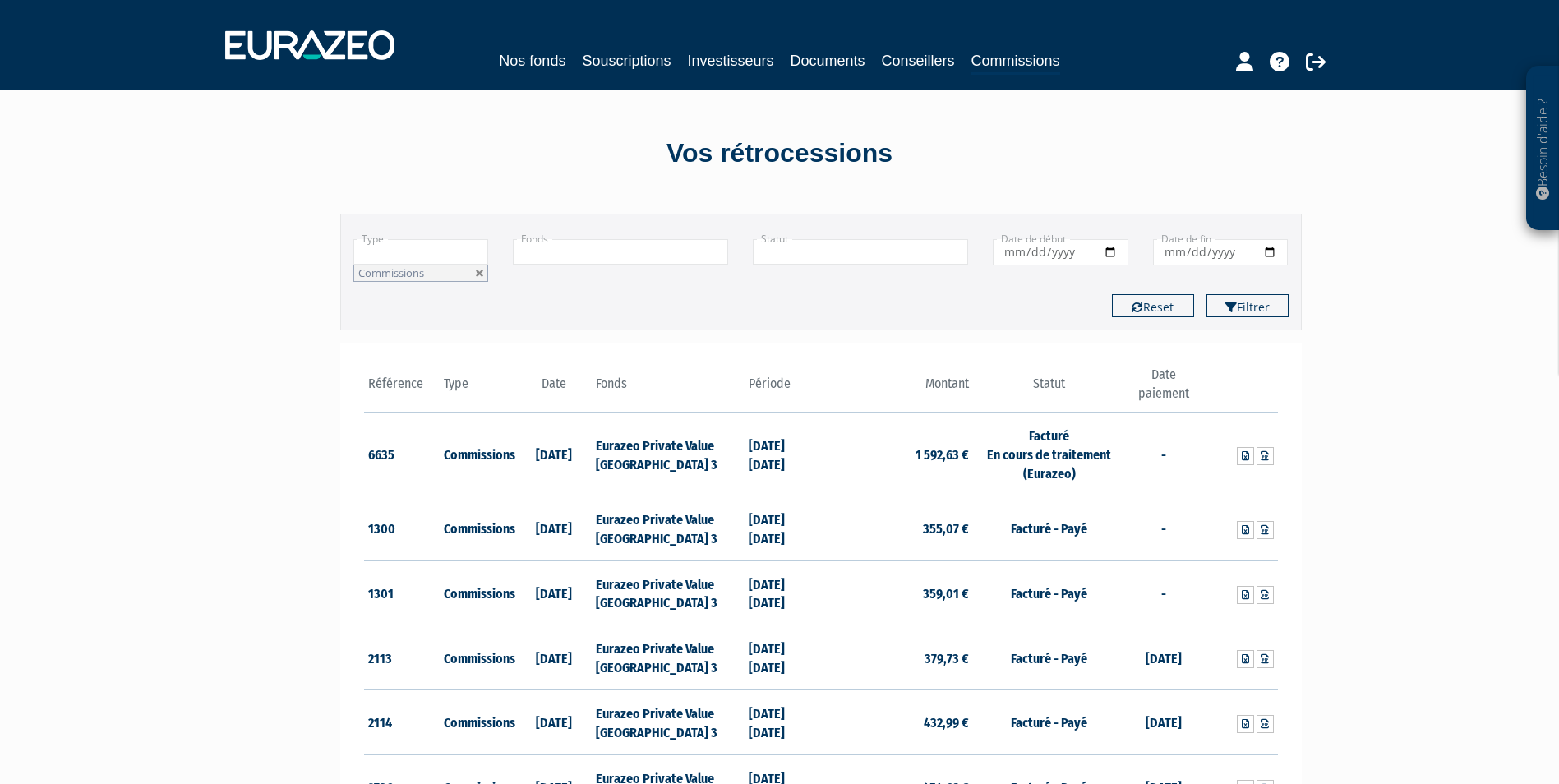
click at [686, 256] on input "text" at bounding box center [620, 251] width 216 height 26
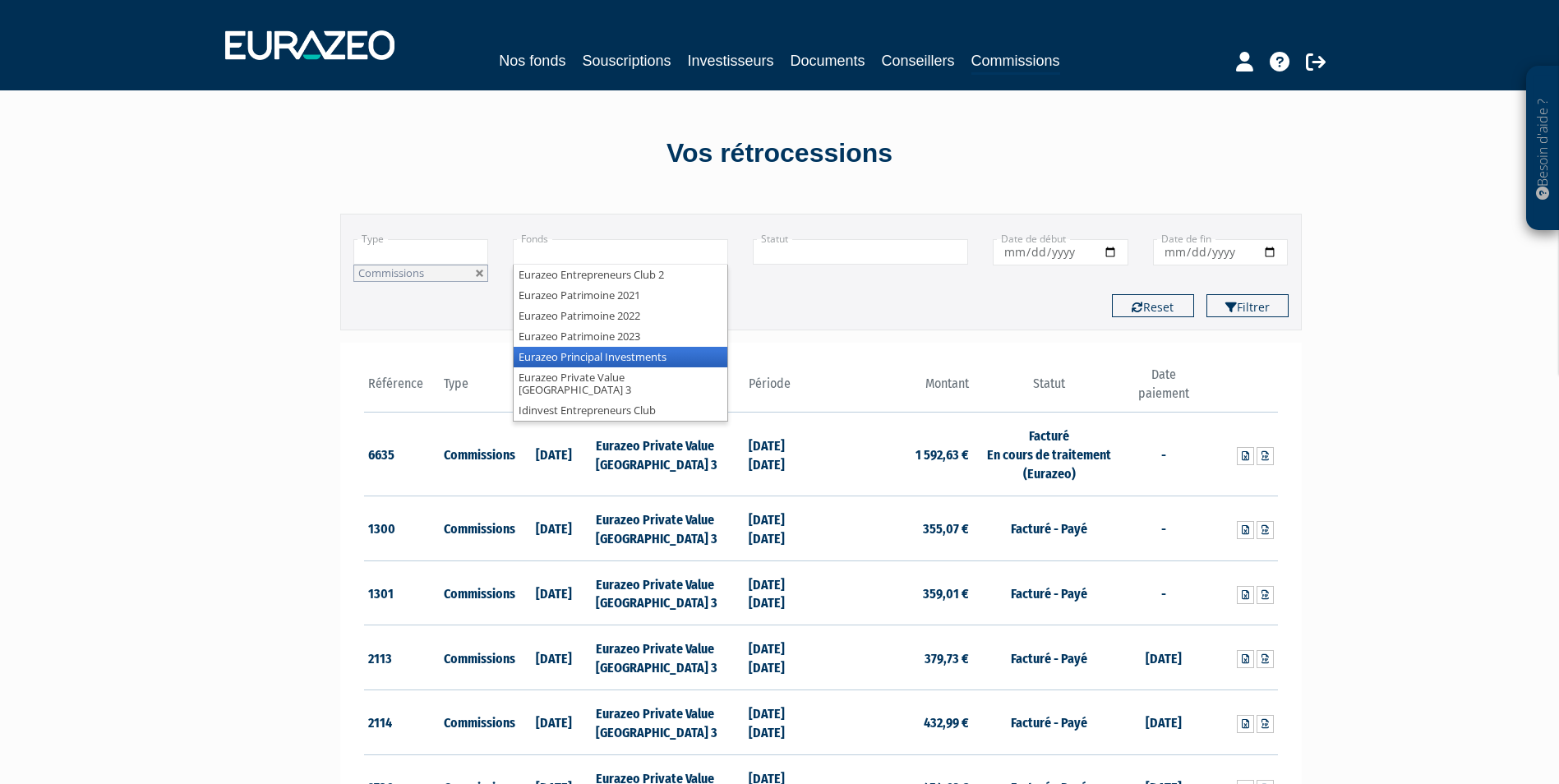
click at [663, 350] on li "Eurazeo Principal Investments" at bounding box center [620, 357] width 214 height 21
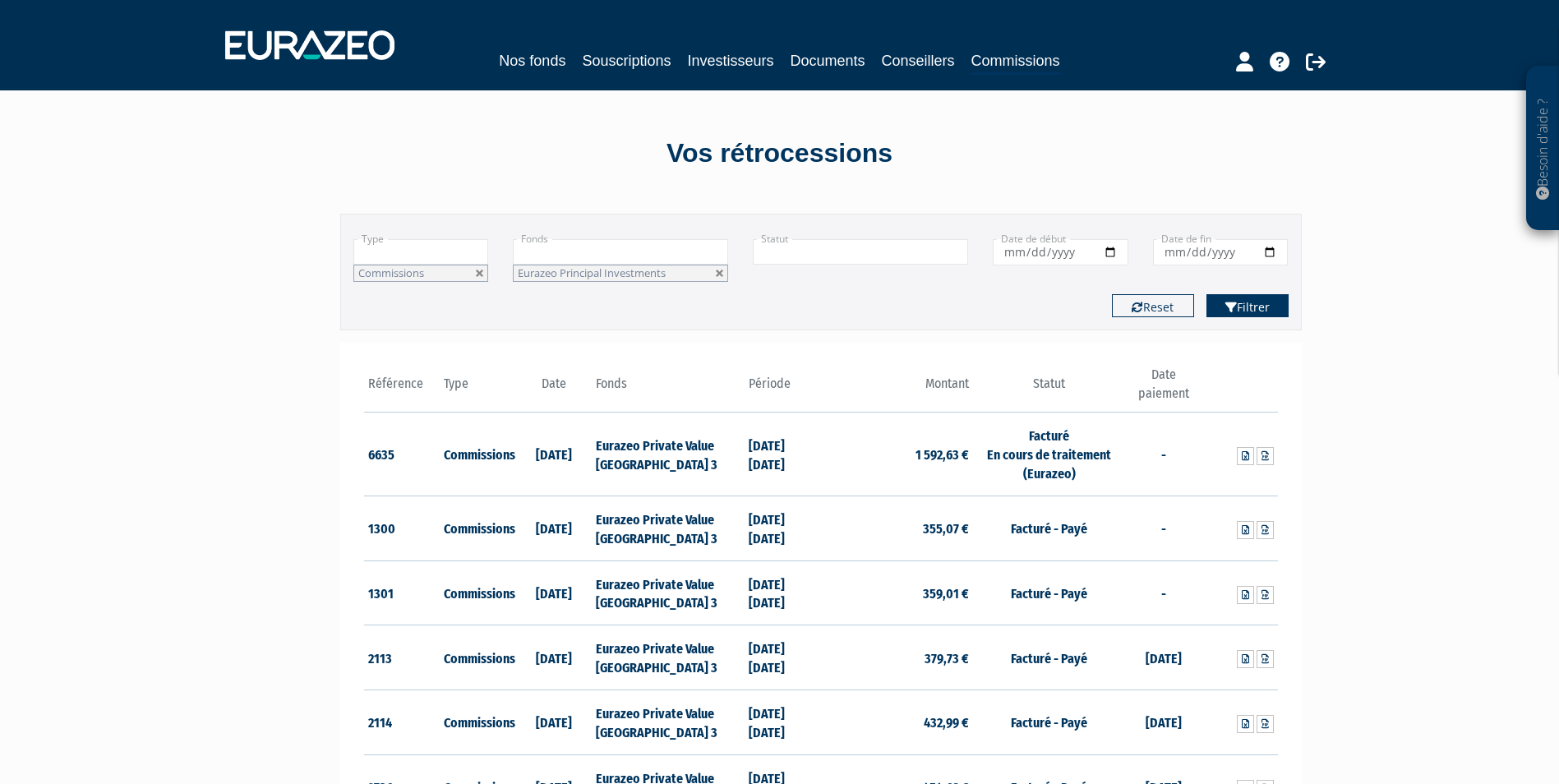
click at [1235, 309] on button "Filtrer" at bounding box center [1247, 306] width 82 height 23
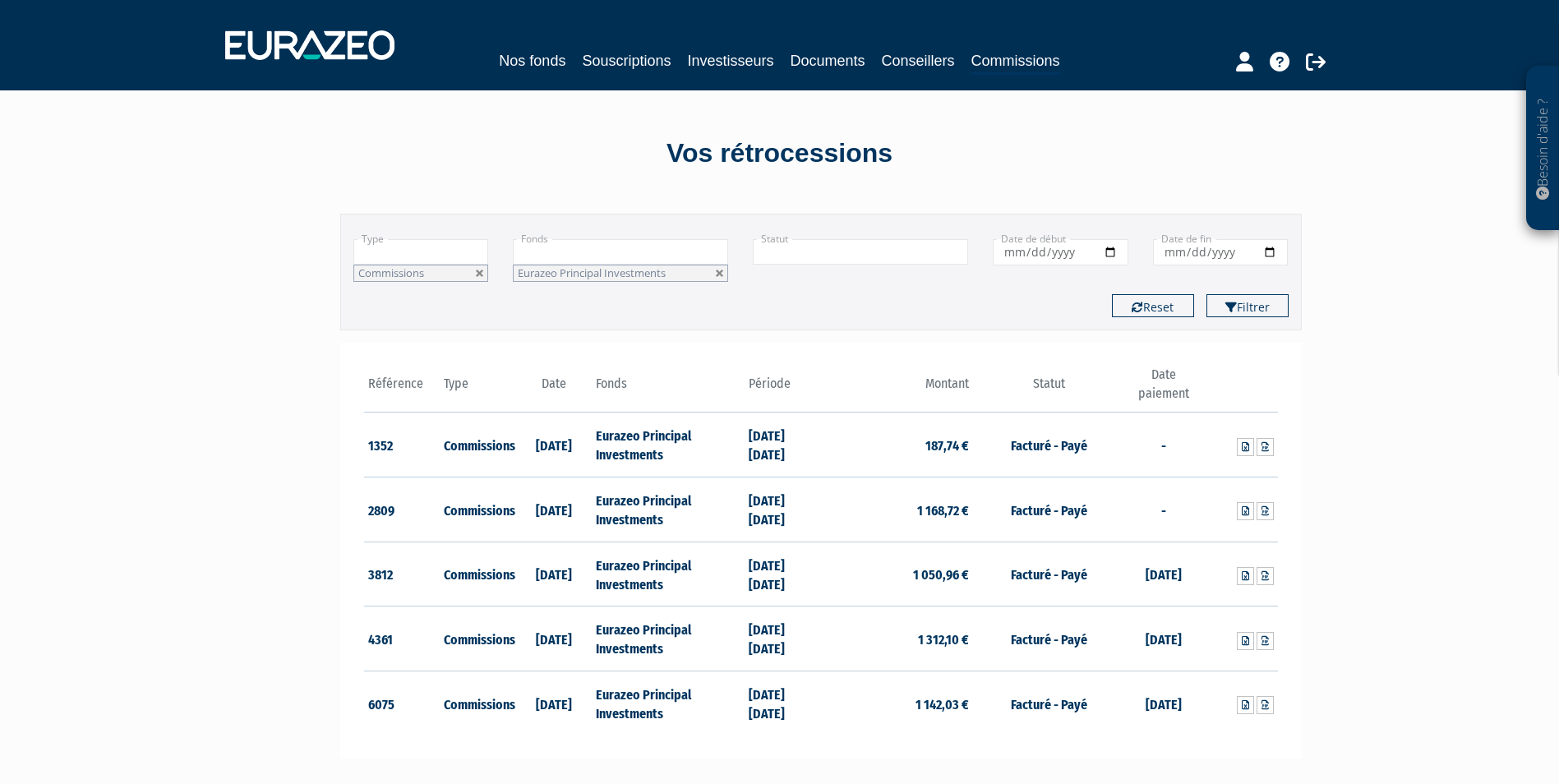
scroll to position [82, 0]
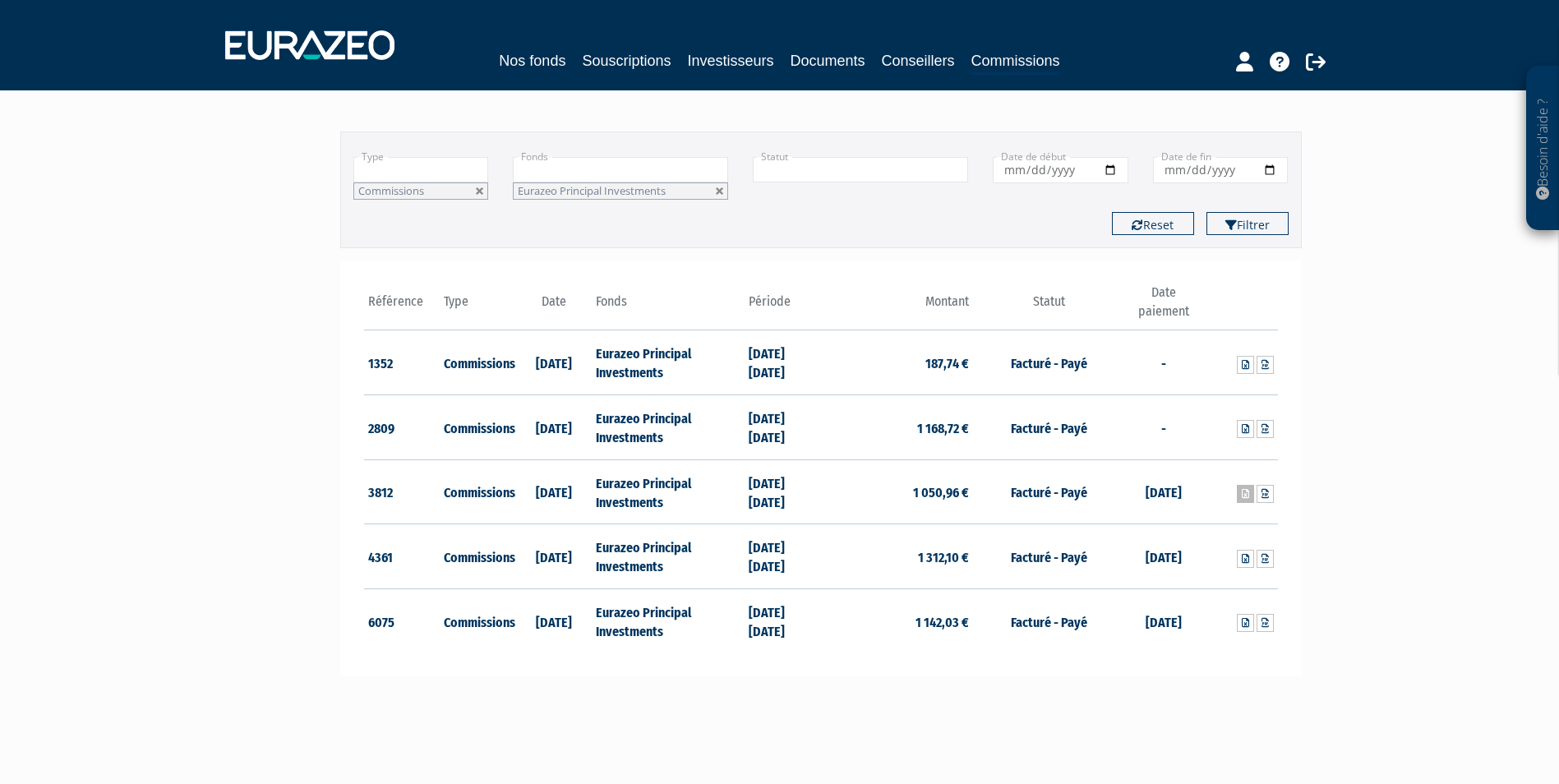
click at [1240, 497] on link at bounding box center [1245, 494] width 17 height 18
click at [719, 191] on link at bounding box center [720, 192] width 10 height 10
type input "+"
click at [1067, 167] on input "Date de début" at bounding box center [1061, 170] width 135 height 26
click at [1007, 171] on input "Date de début" at bounding box center [1061, 170] width 135 height 26
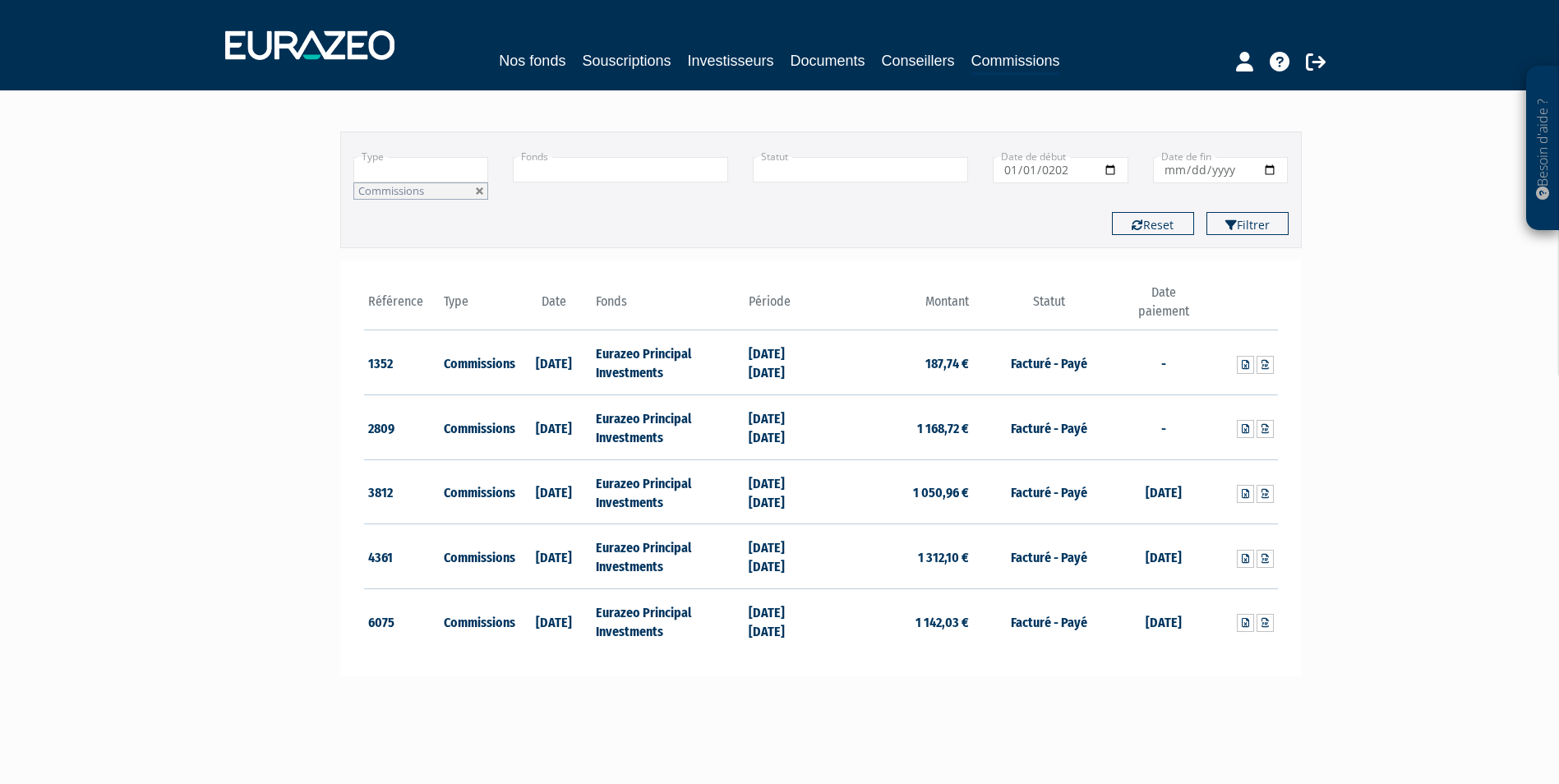
type input "[DATE]"
click at [1166, 171] on input "Date de fin" at bounding box center [1221, 170] width 135 height 26
type input "[DATE]"
click at [1248, 216] on button "Filtrer" at bounding box center [1247, 224] width 82 height 23
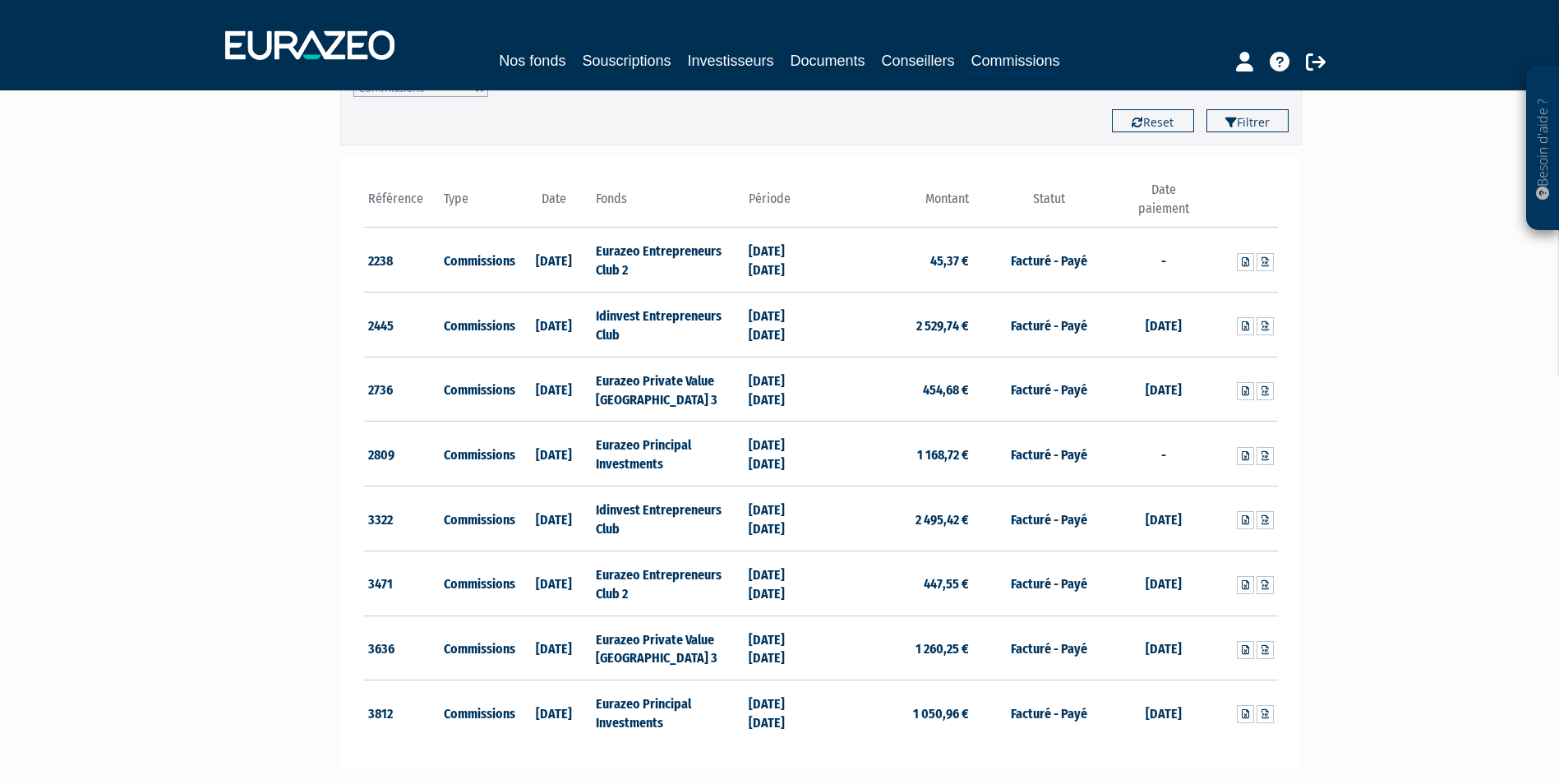
scroll to position [246, 0]
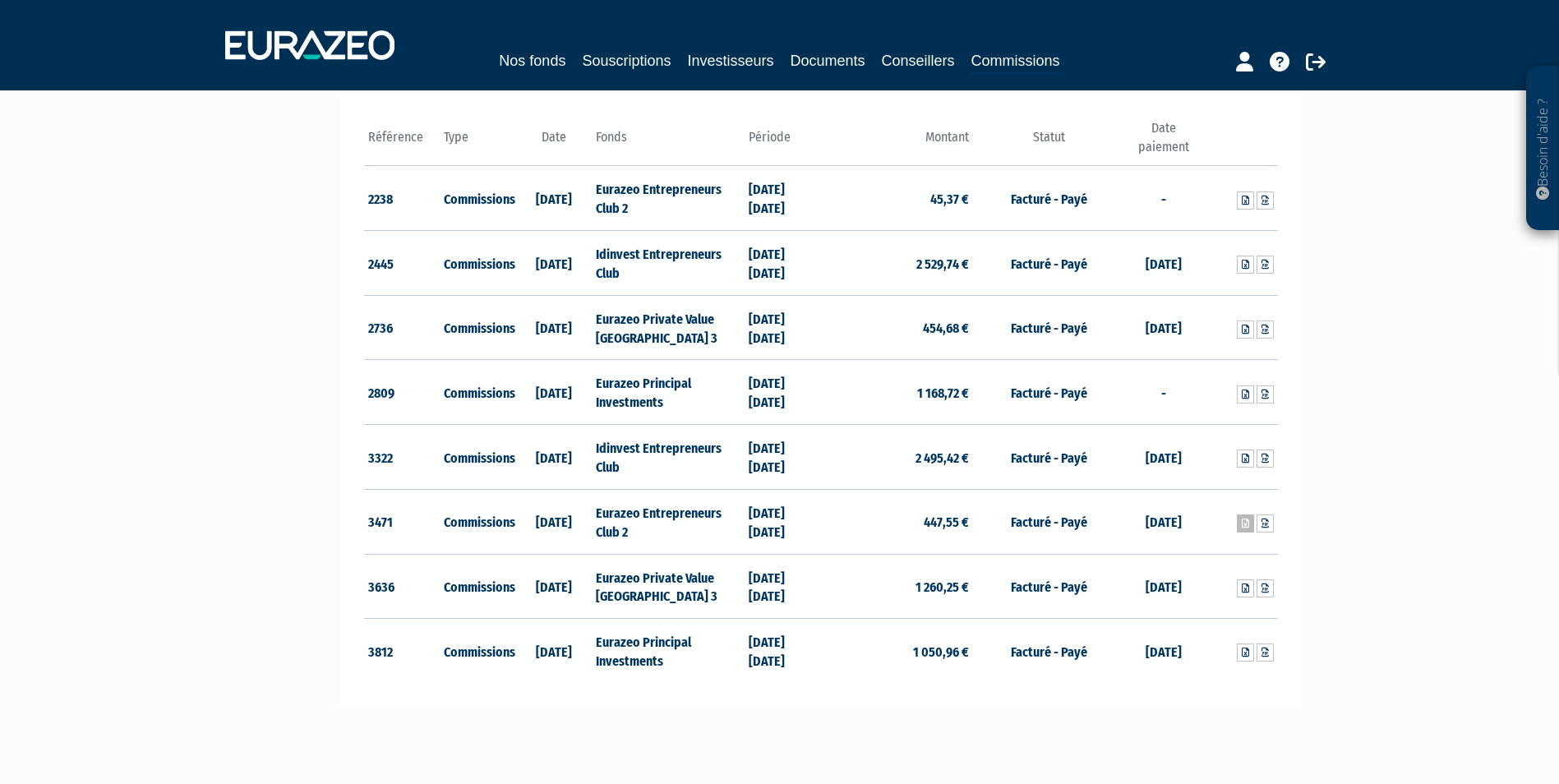
click at [1243, 524] on icon at bounding box center [1245, 524] width 7 height 10
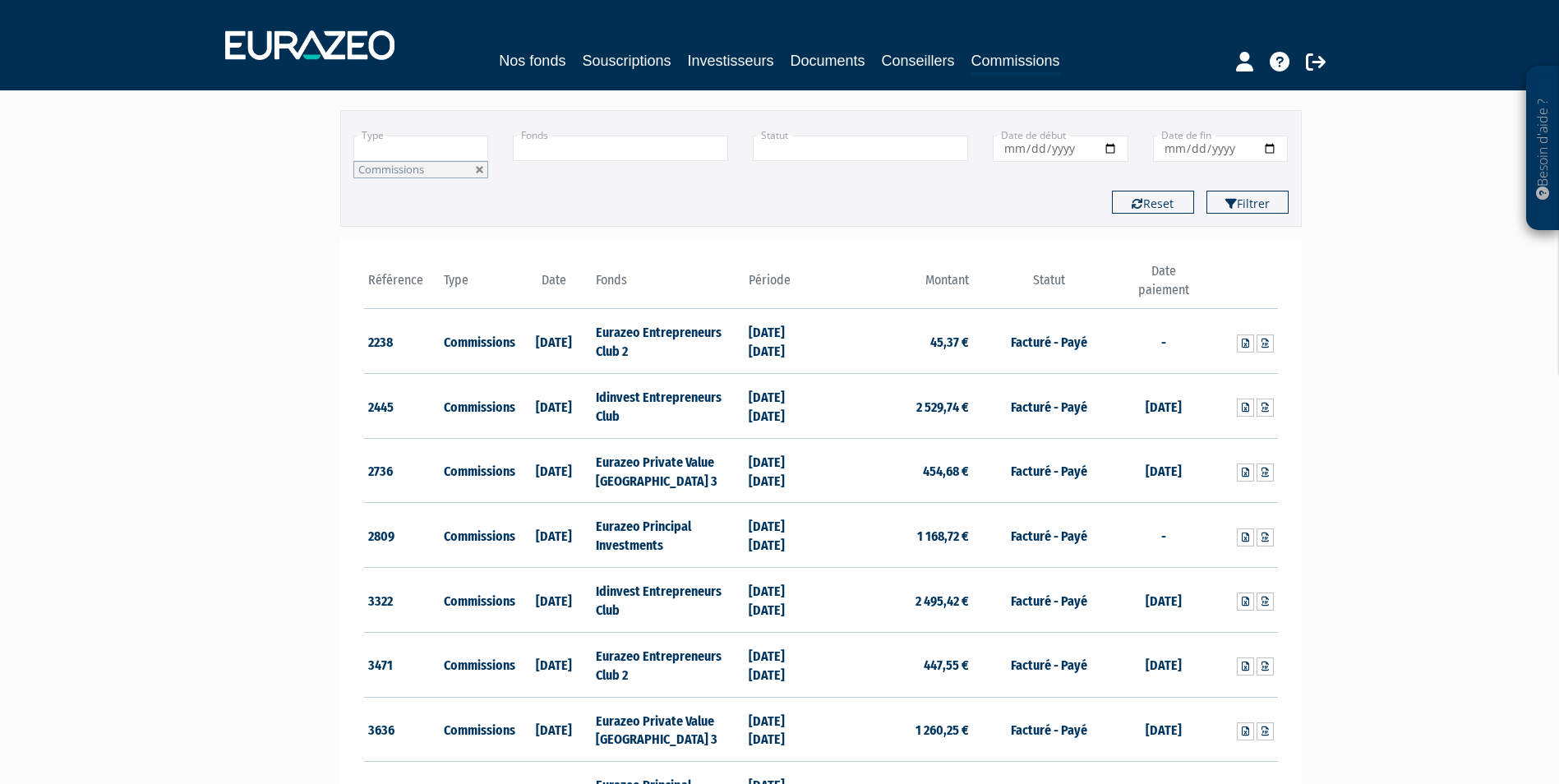
scroll to position [0, 0]
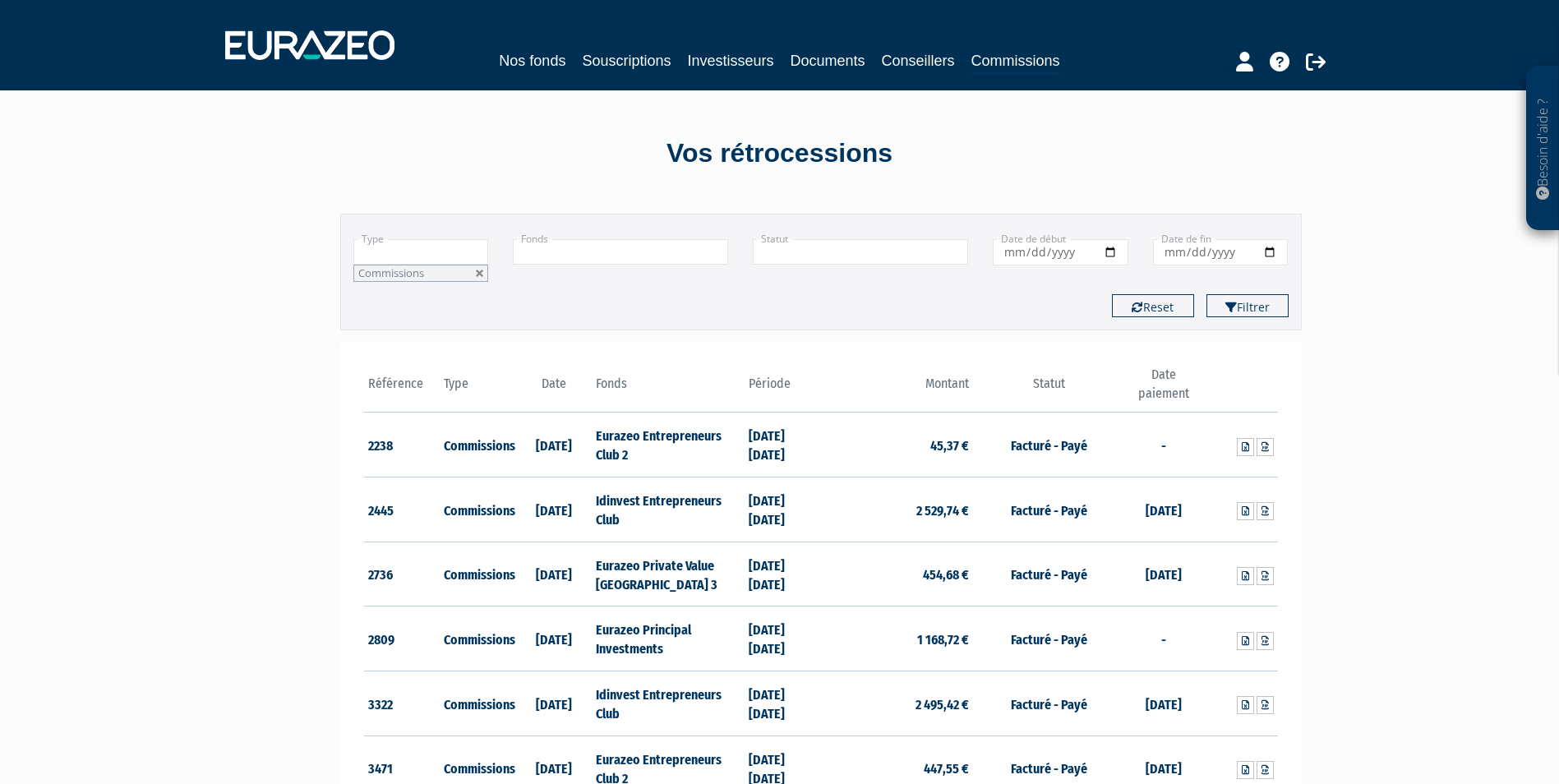
click at [1067, 254] on input "[DATE]" at bounding box center [1061, 252] width 135 height 26
type input "[DATE]"
click at [1221, 253] on input "[DATE]" at bounding box center [1221, 252] width 135 height 26
click at [1258, 306] on button "Filtrer" at bounding box center [1247, 306] width 82 height 23
type input "[DATE]"
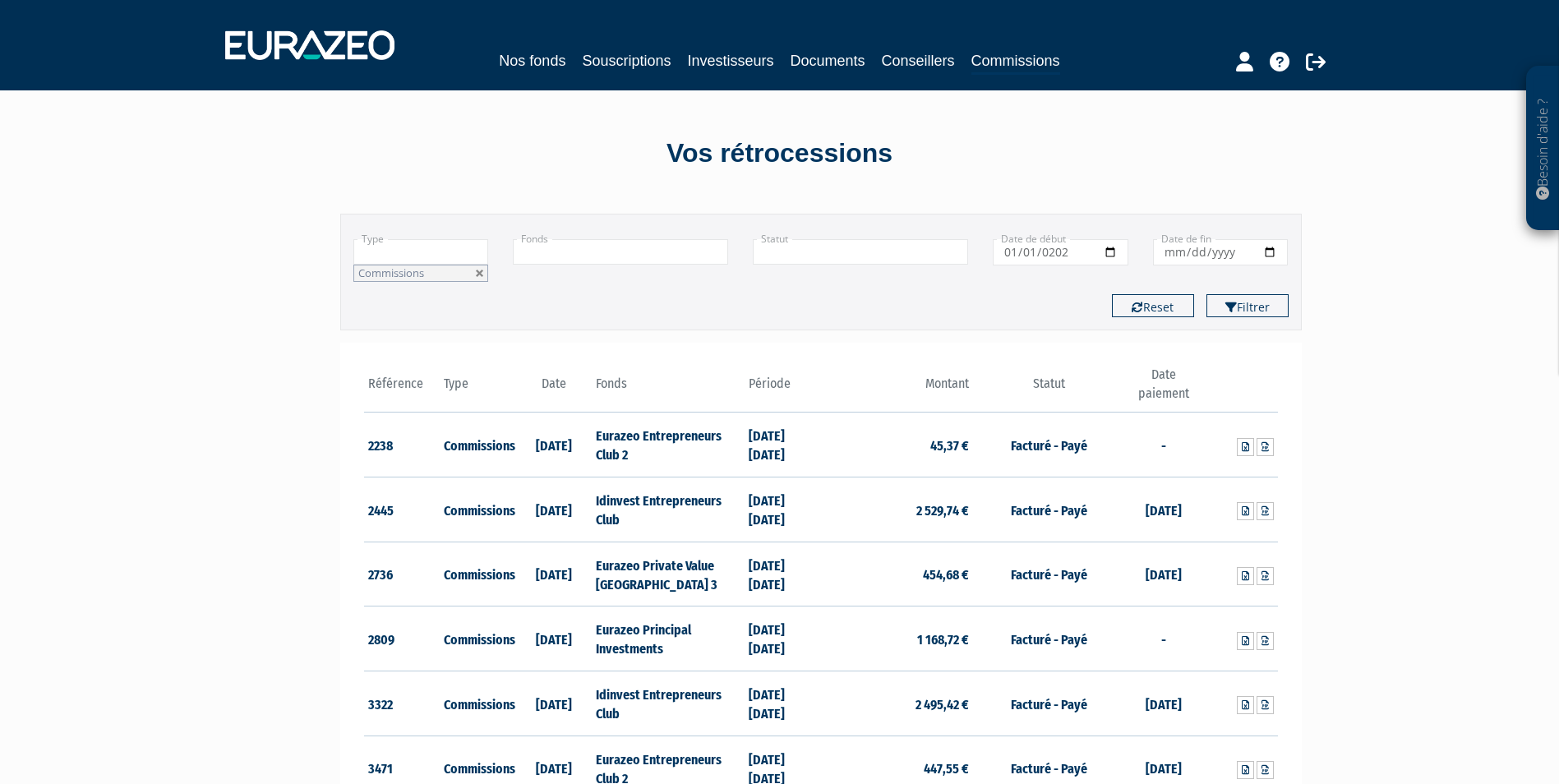
click at [1206, 294] on button "Filtrer" at bounding box center [1247, 306] width 82 height 23
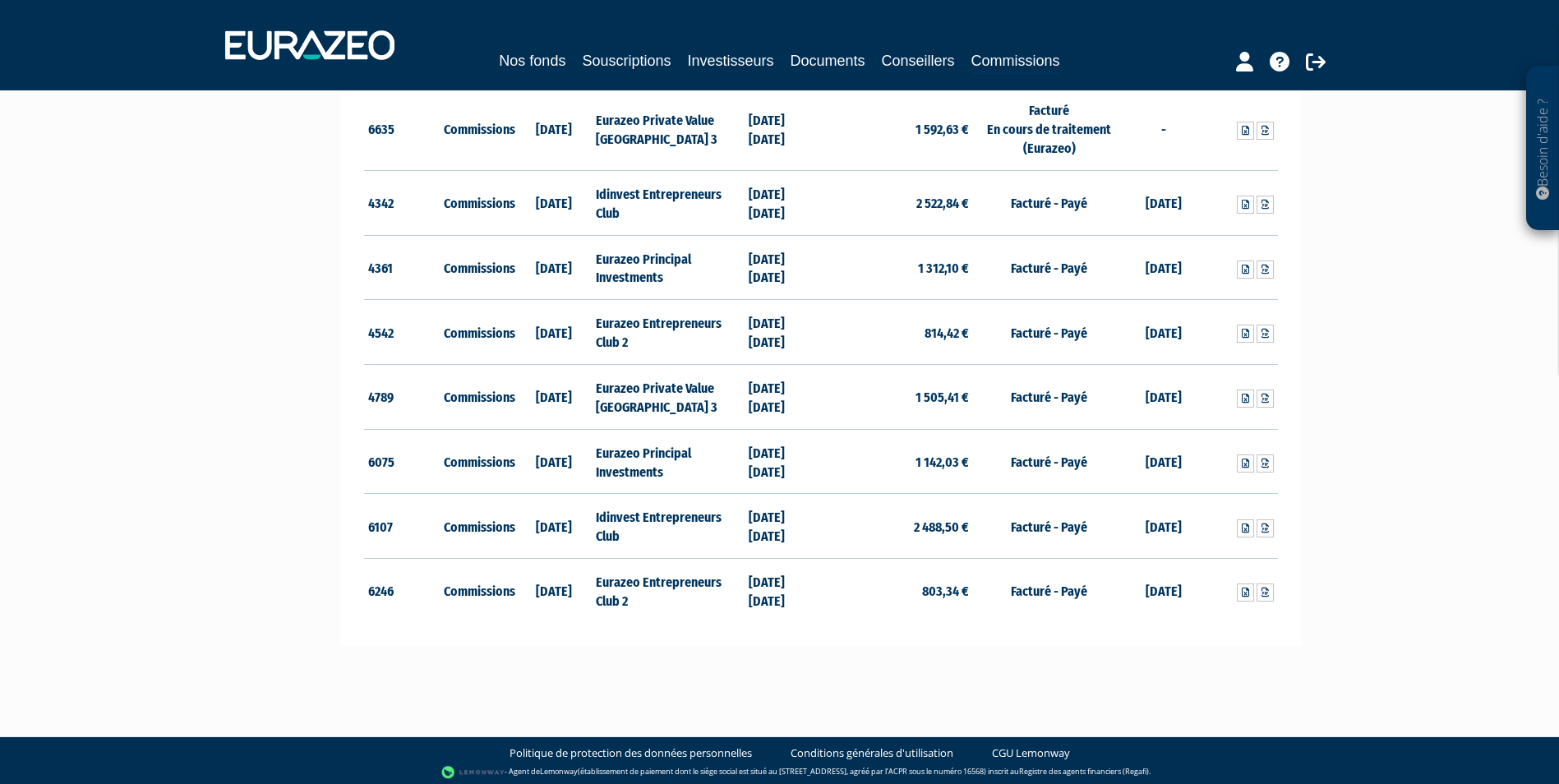
scroll to position [2, 0]
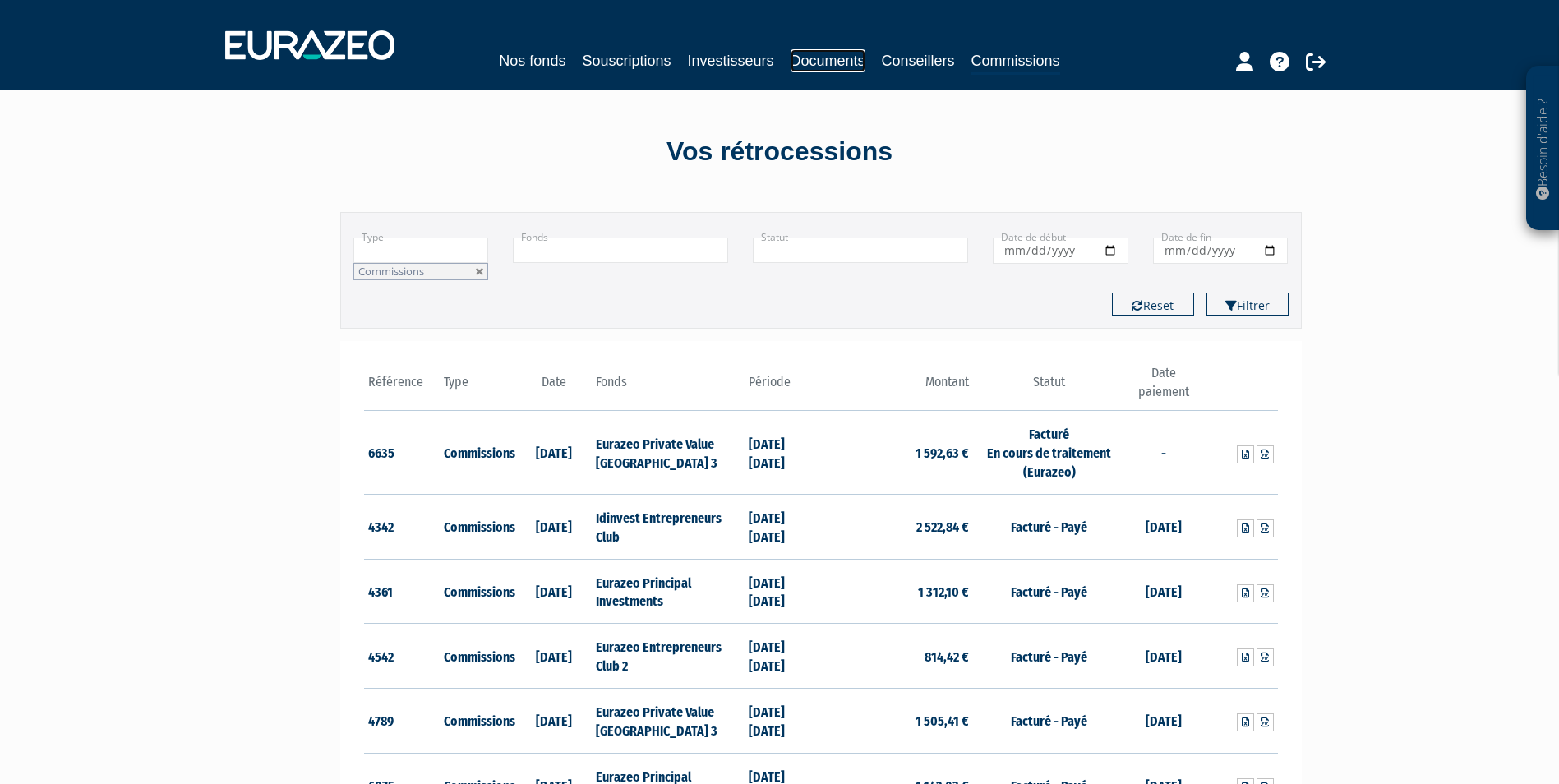
click at [832, 64] on link "Documents" at bounding box center [828, 61] width 75 height 23
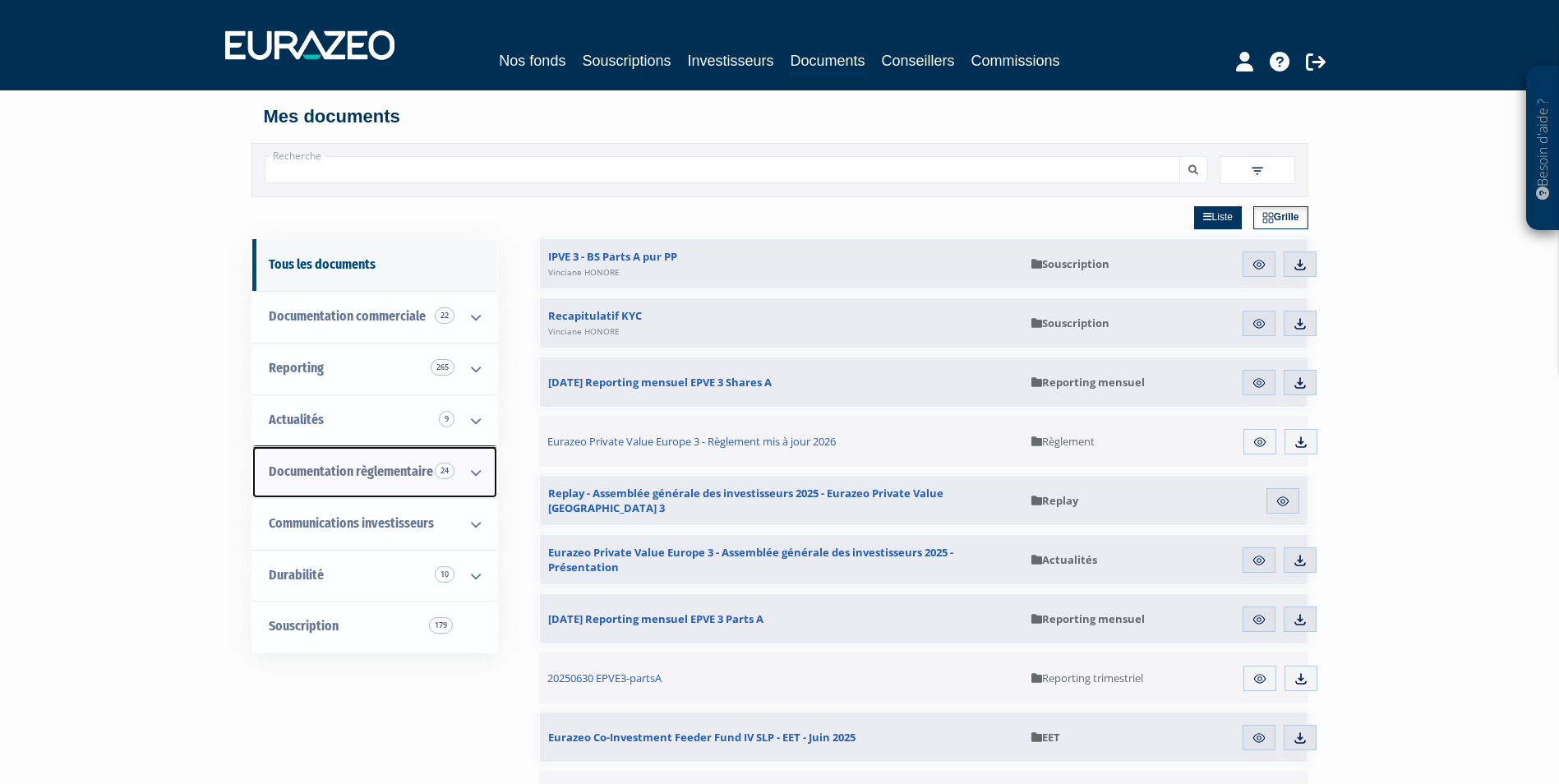
click at [474, 473] on icon at bounding box center [476, 473] width 43 height 51
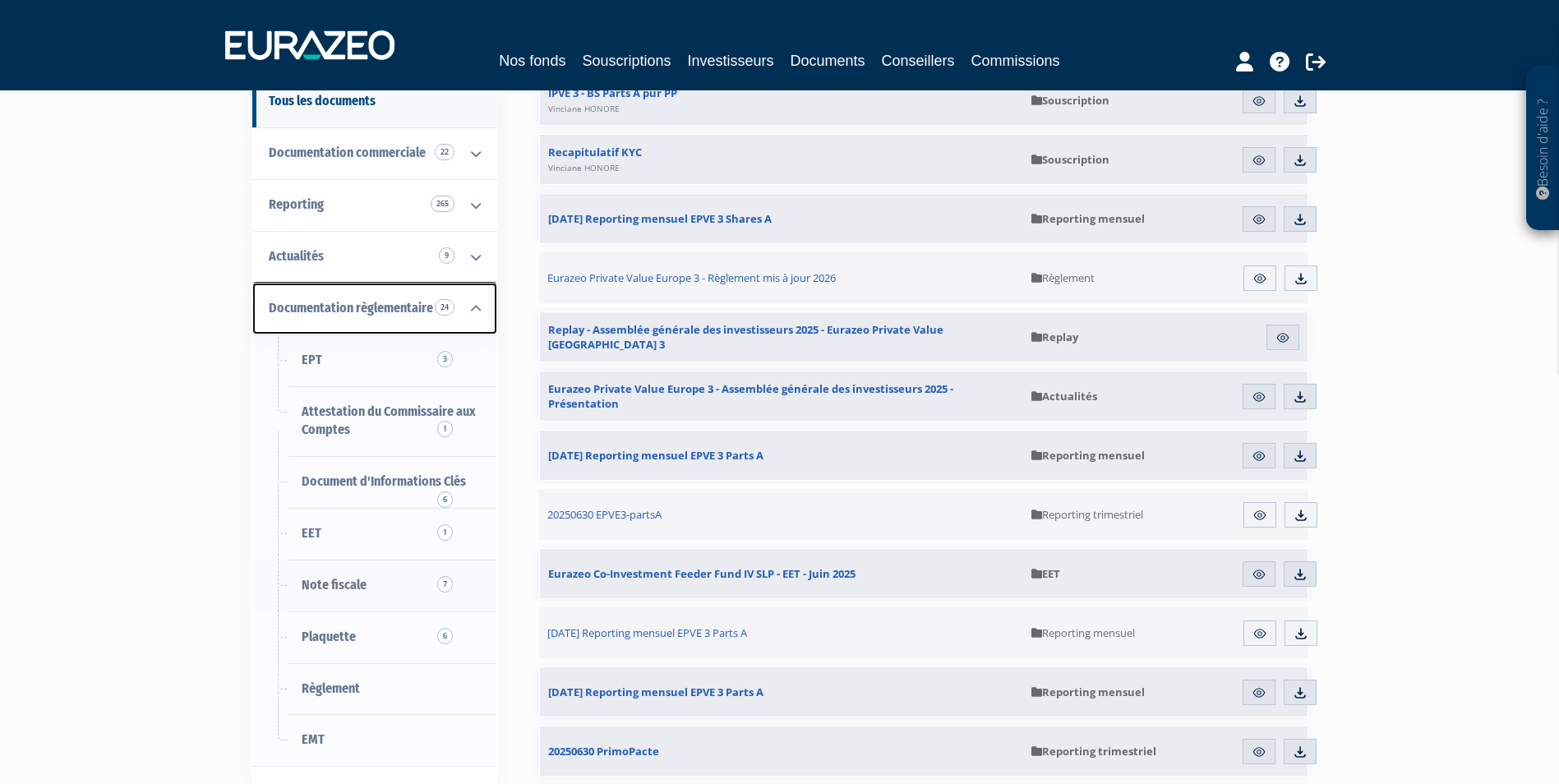
scroll to position [164, 0]
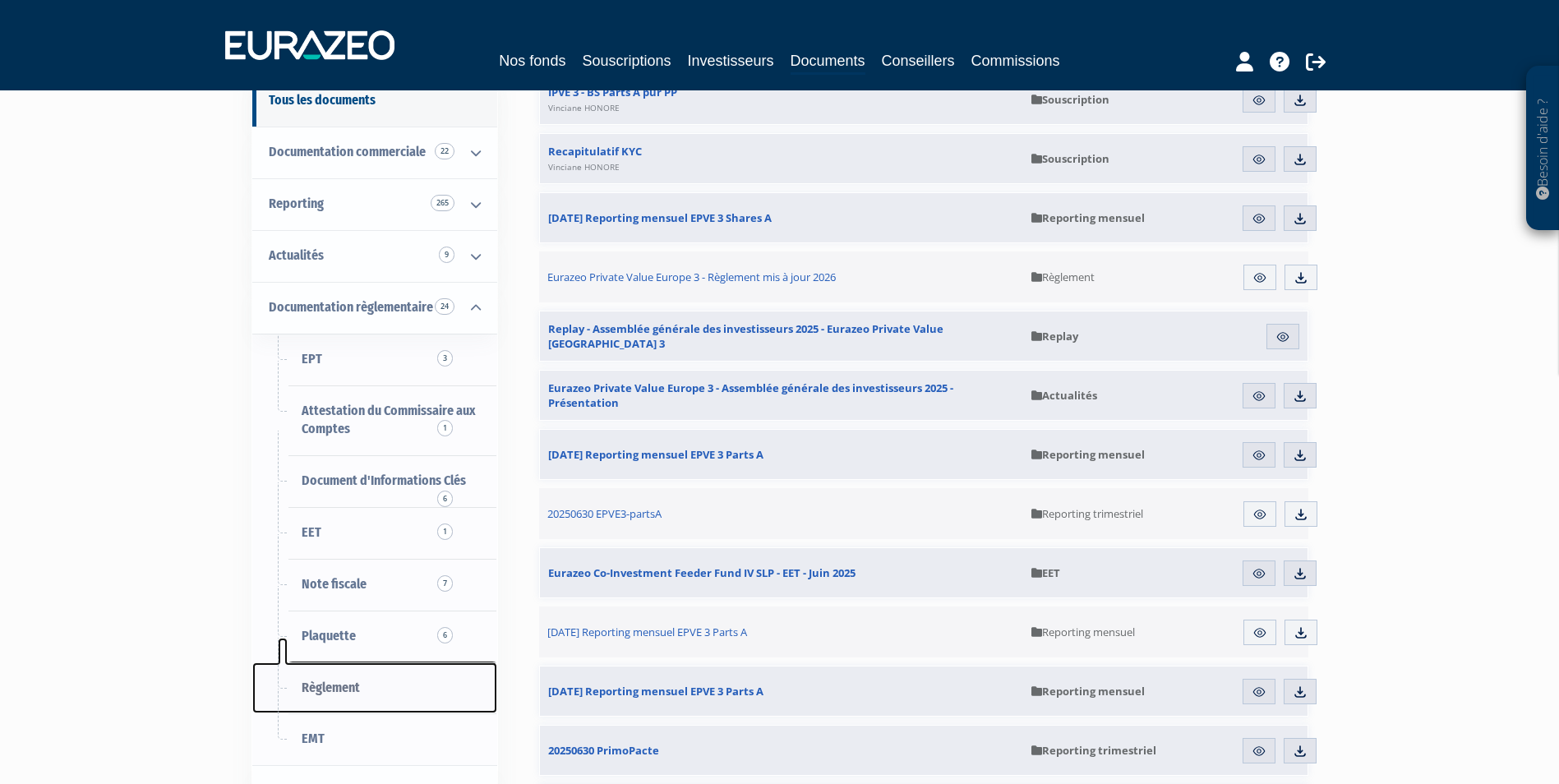
click at [361, 687] on link "Règlement" at bounding box center [374, 688] width 245 height 52
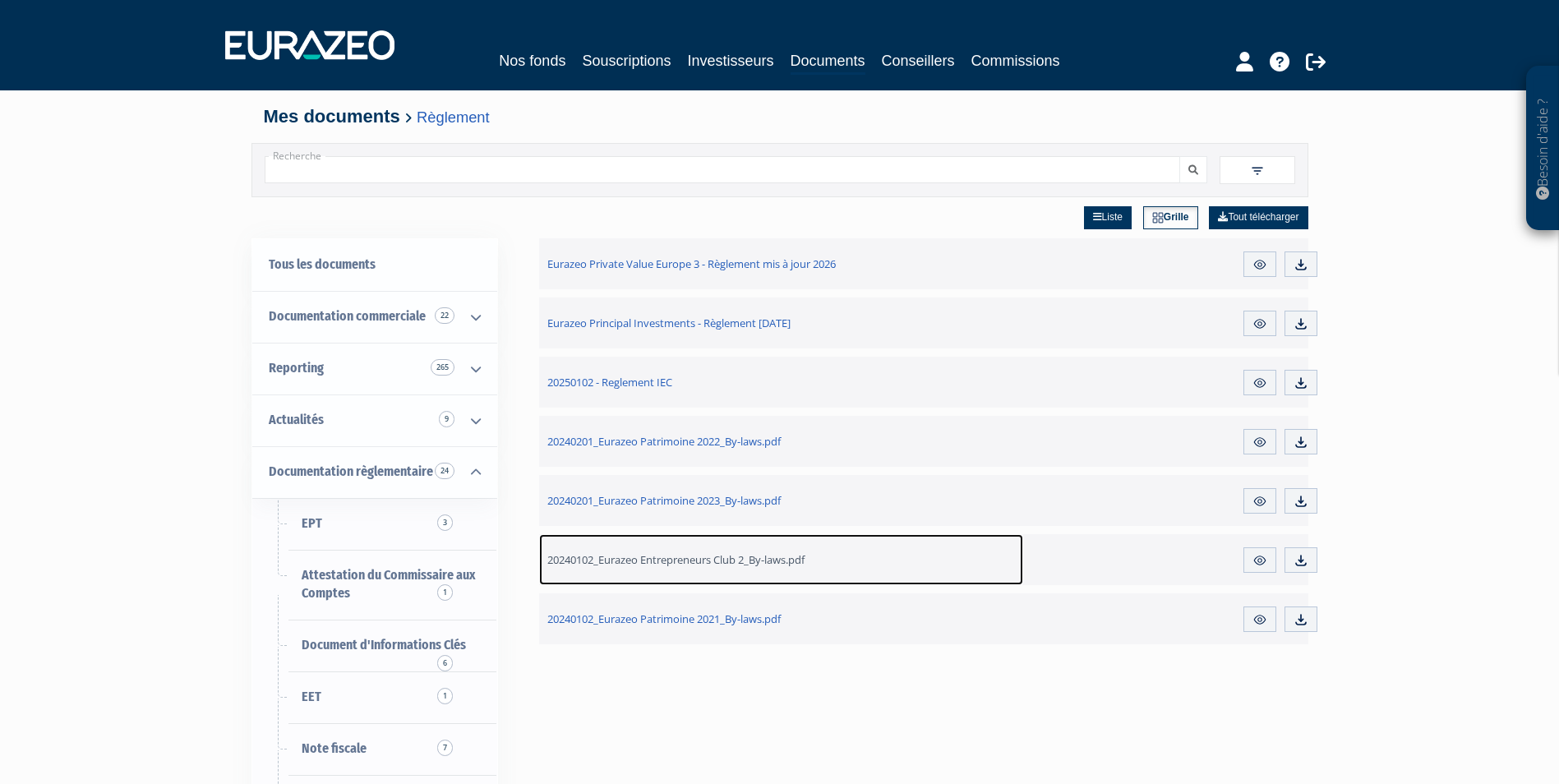
click at [732, 565] on span "20240102_Eurazeo Entrepreneurs Club 2_By-laws.pdf" at bounding box center [675, 559] width 257 height 15
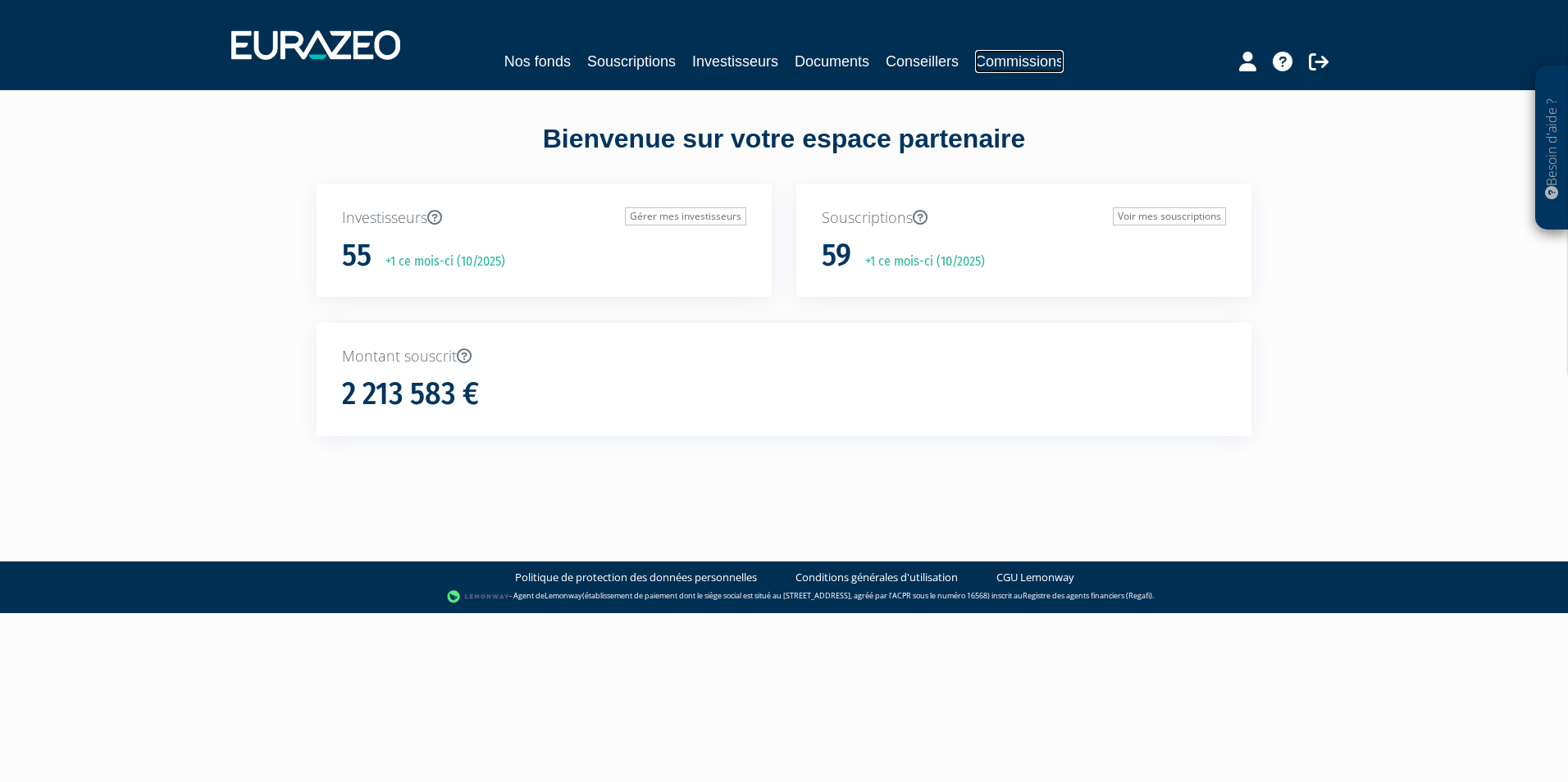
click at [1008, 57] on link "Commissions" at bounding box center [1019, 62] width 88 height 23
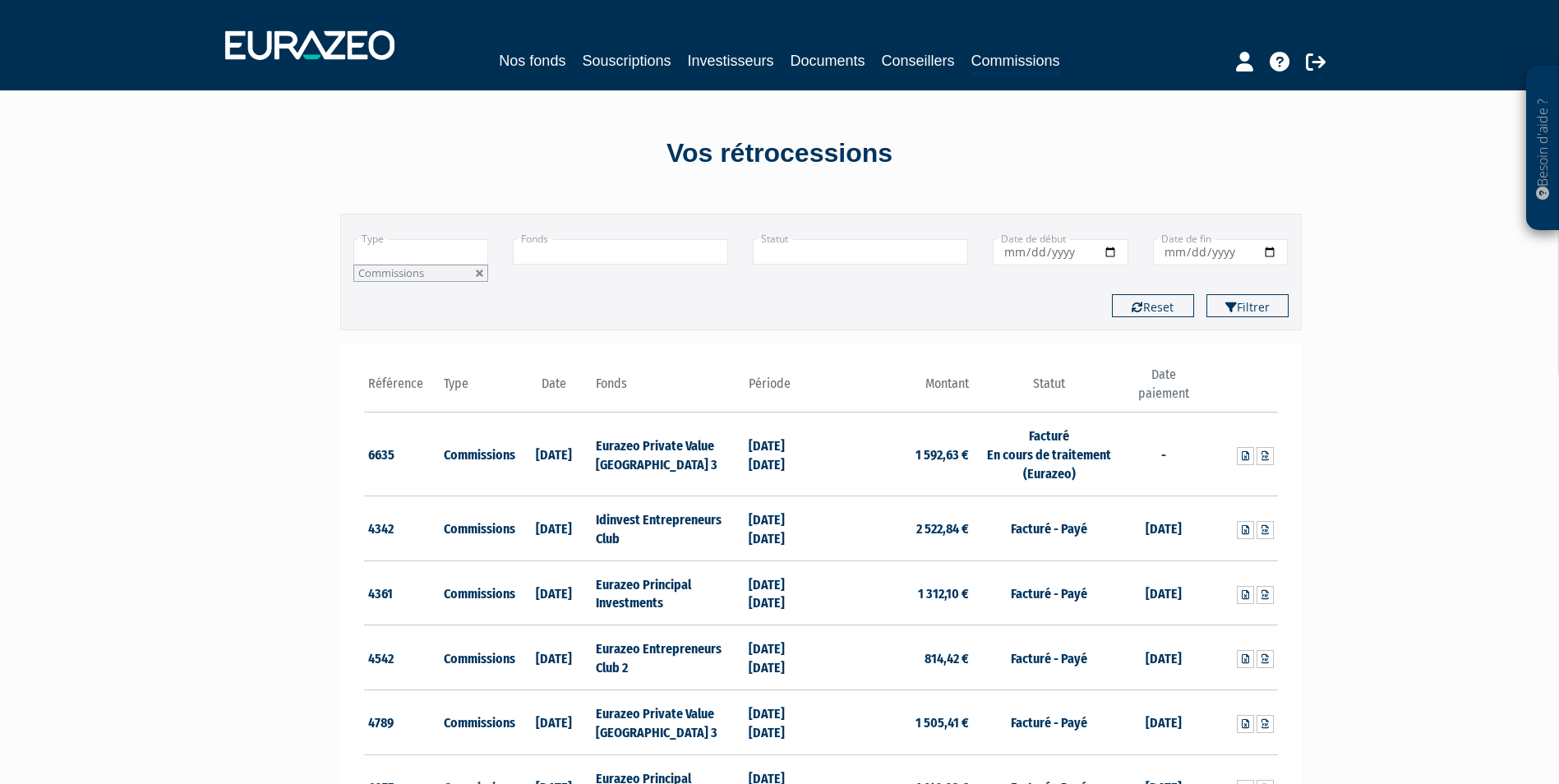
click at [677, 246] on input "text" at bounding box center [620, 251] width 216 height 26
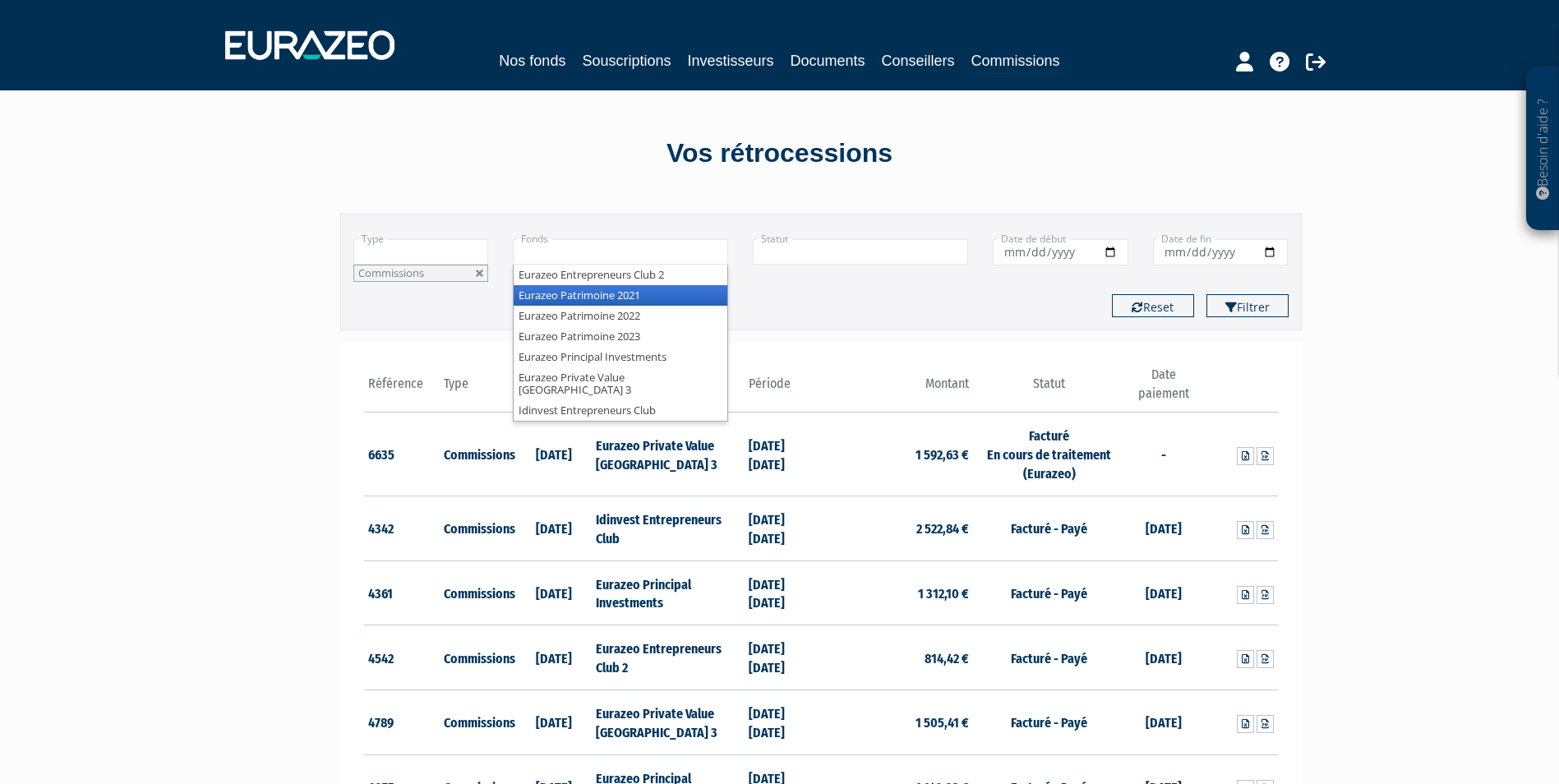
click at [670, 300] on li "Eurazeo Patrimoine 2021" at bounding box center [620, 295] width 214 height 21
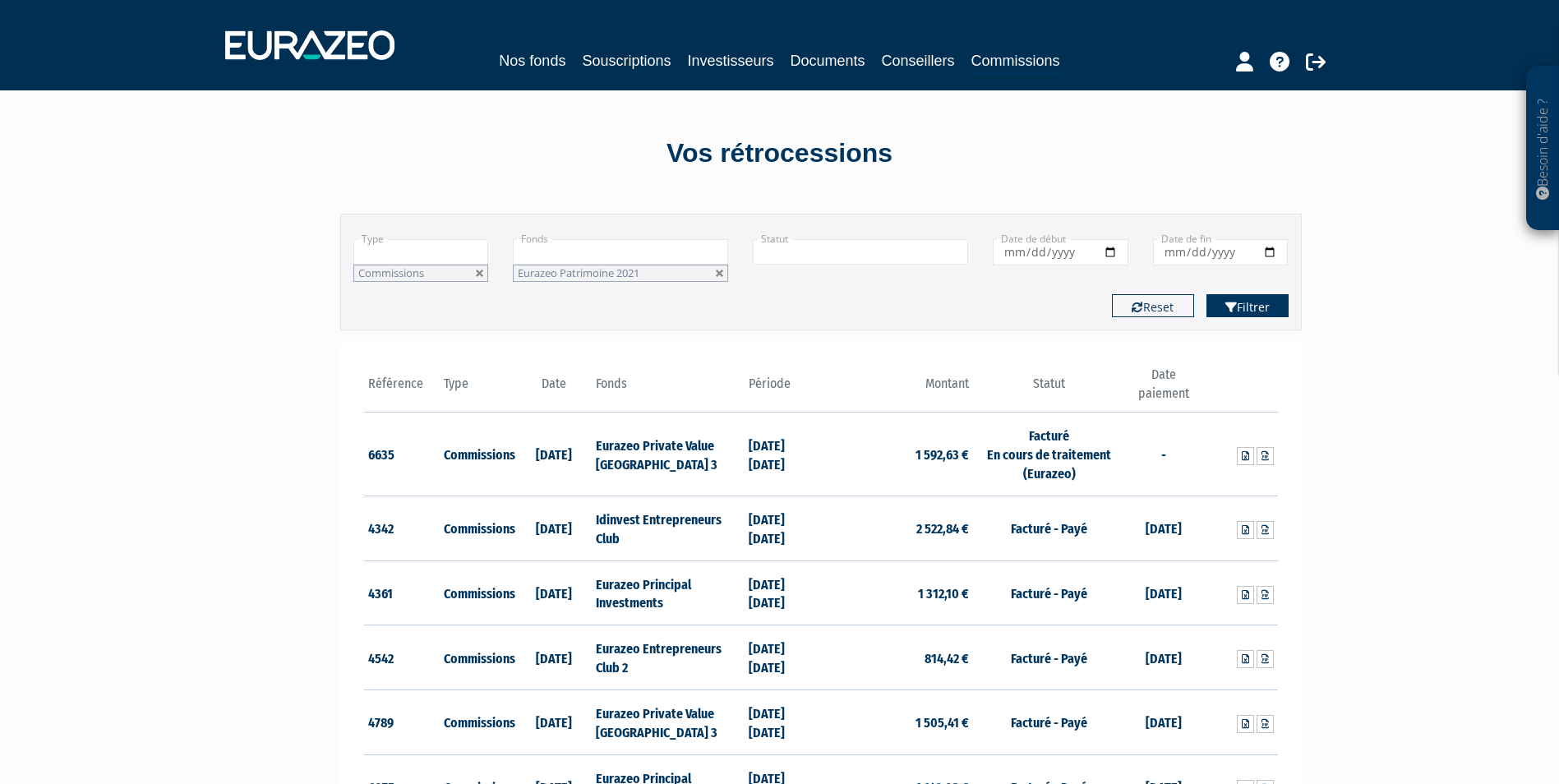
click at [1266, 311] on button "Filtrer" at bounding box center [1247, 306] width 82 height 23
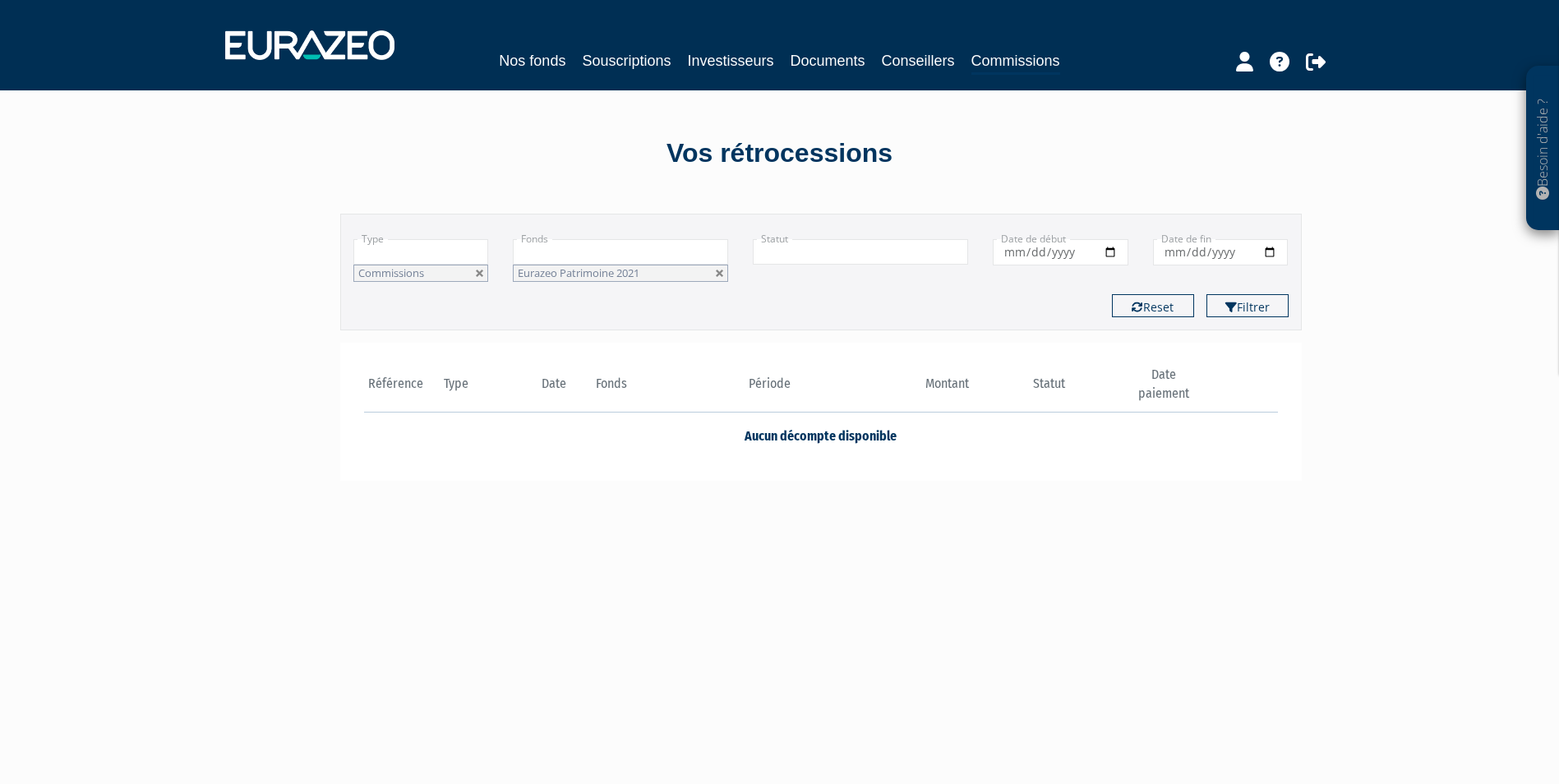
click at [1079, 246] on input "2025-01-01" at bounding box center [1061, 252] width 135 height 26
click at [1139, 302] on icon "button" at bounding box center [1138, 307] width 12 height 12
type input "+"
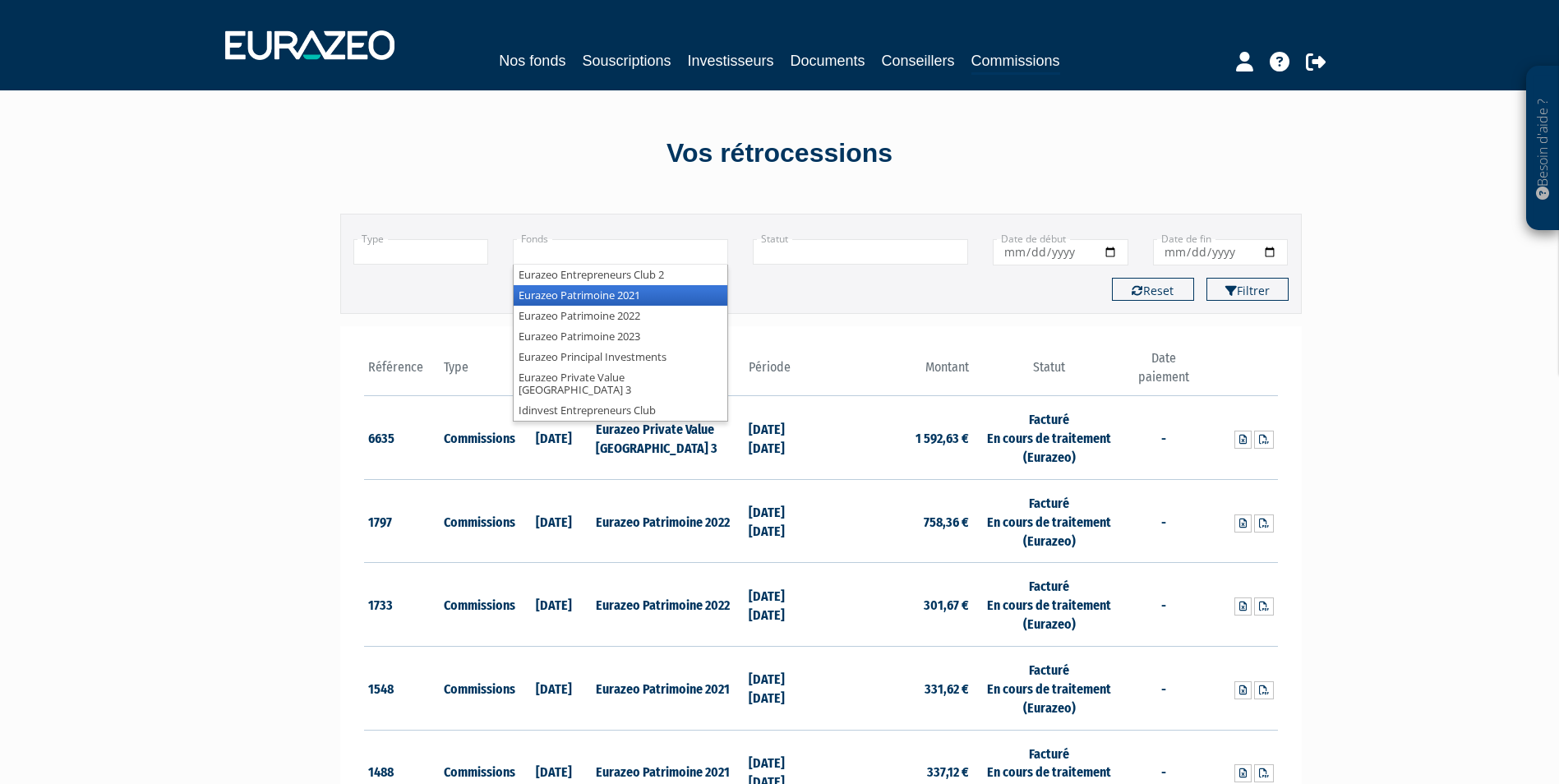
drag, startPoint x: 606, startPoint y: 295, endPoint x: 576, endPoint y: 285, distance: 31.6
click at [606, 294] on li "Eurazeo Patrimoine 2021" at bounding box center [620, 295] width 214 height 21
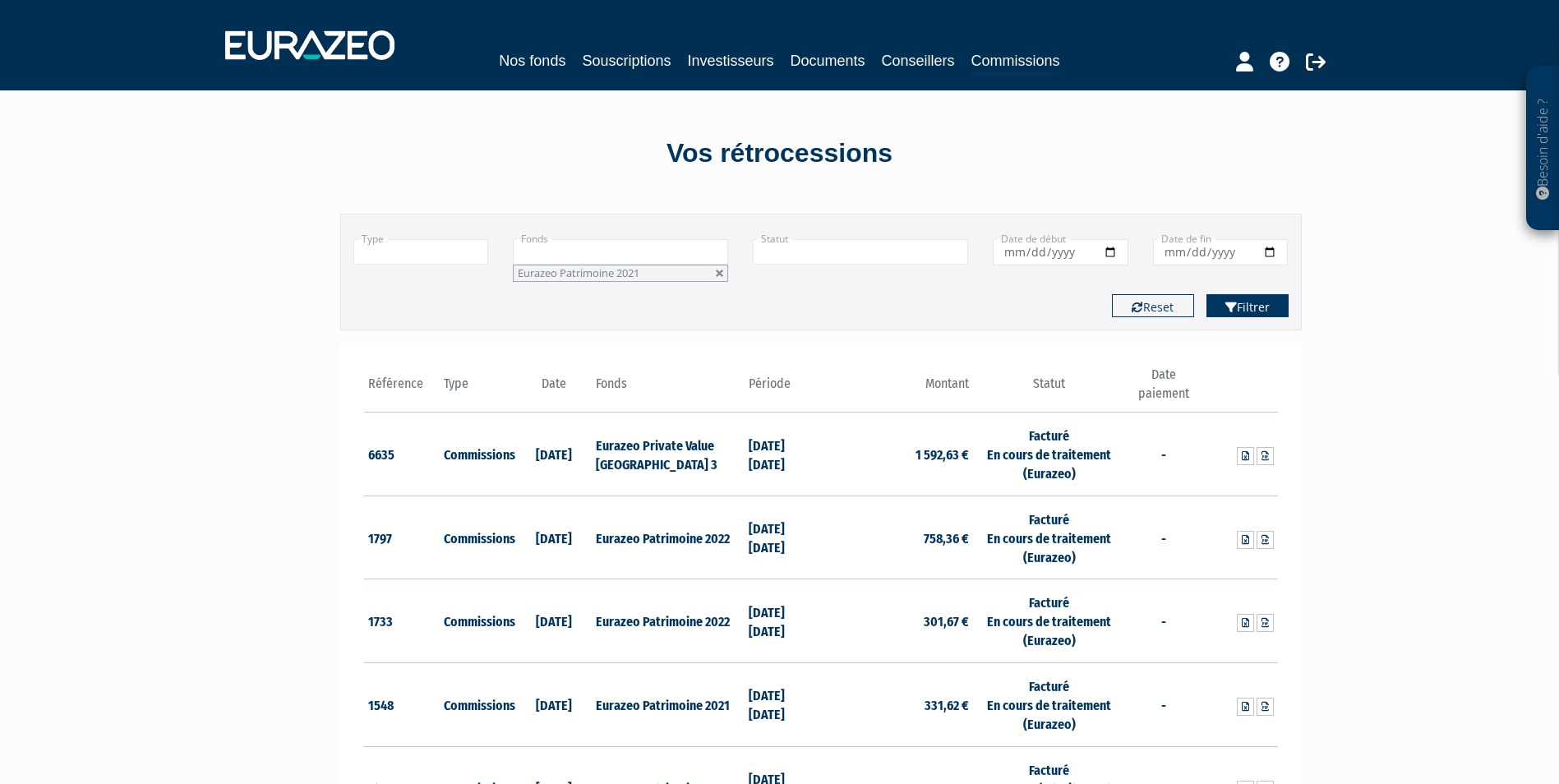
click at [1250, 302] on button "Filtrer" at bounding box center [1247, 306] width 82 height 23
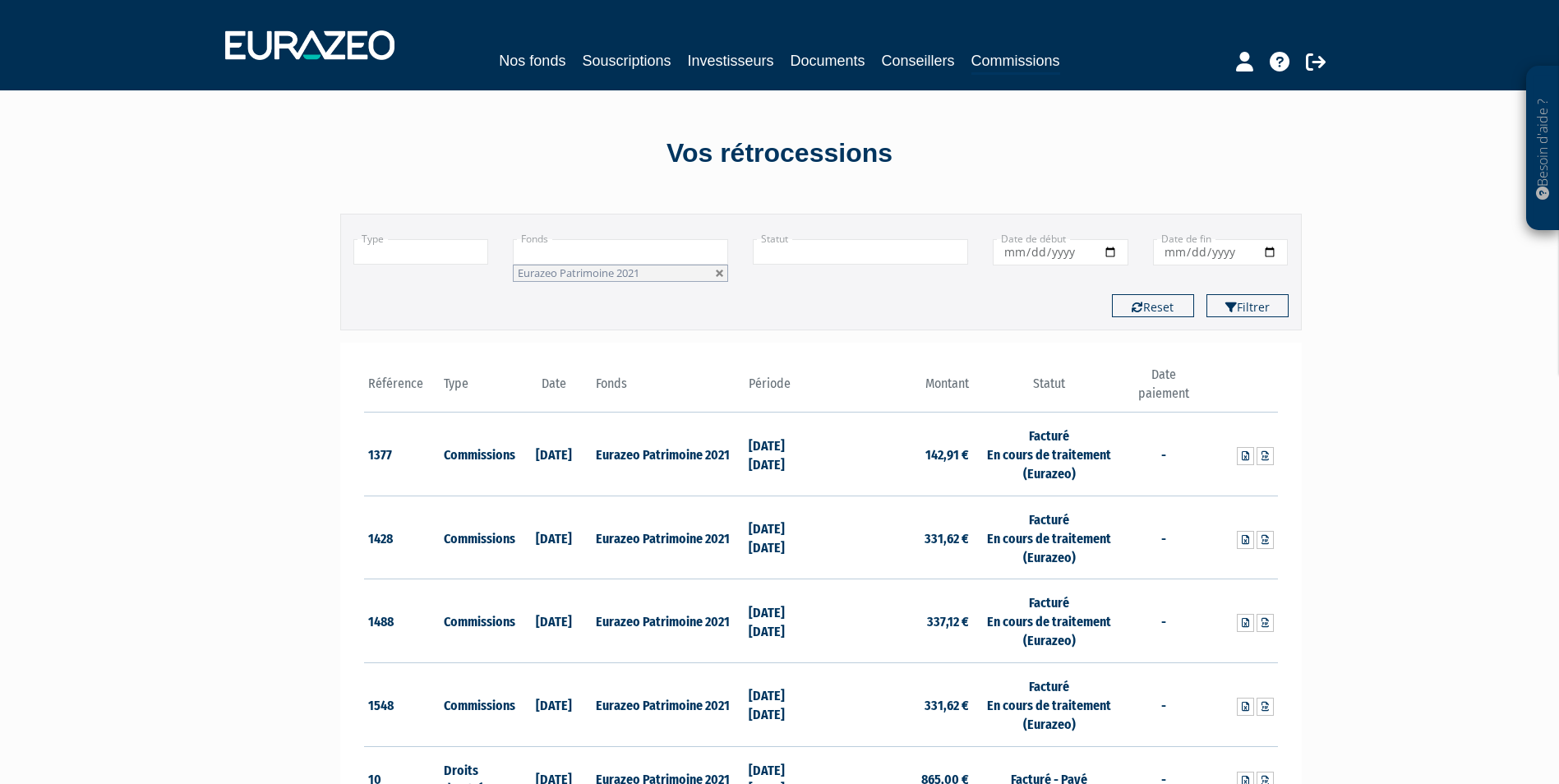
click at [720, 271] on link at bounding box center [720, 273] width 10 height 10
type input "+"
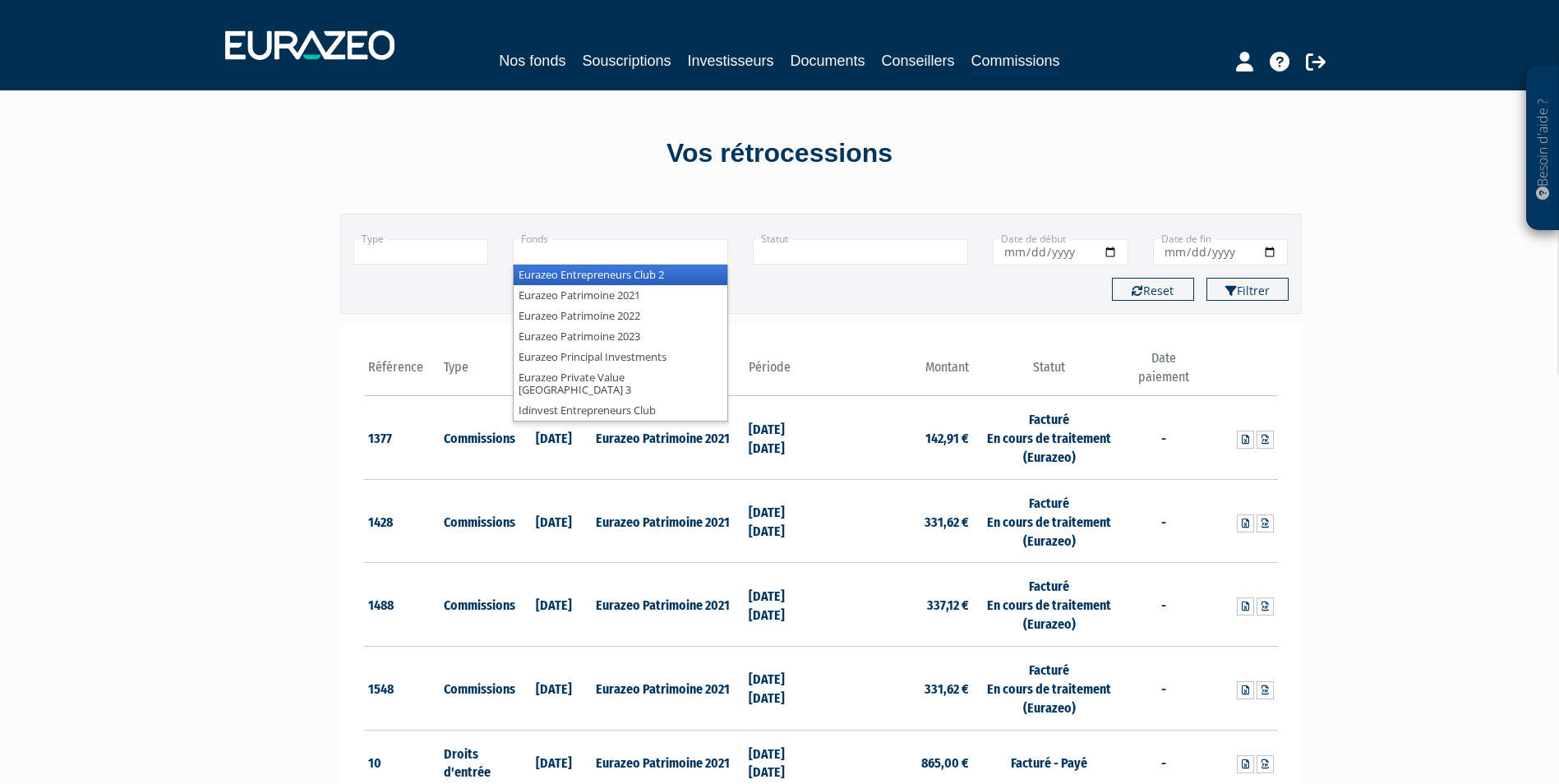
click at [671, 243] on input "text" at bounding box center [620, 251] width 216 height 26
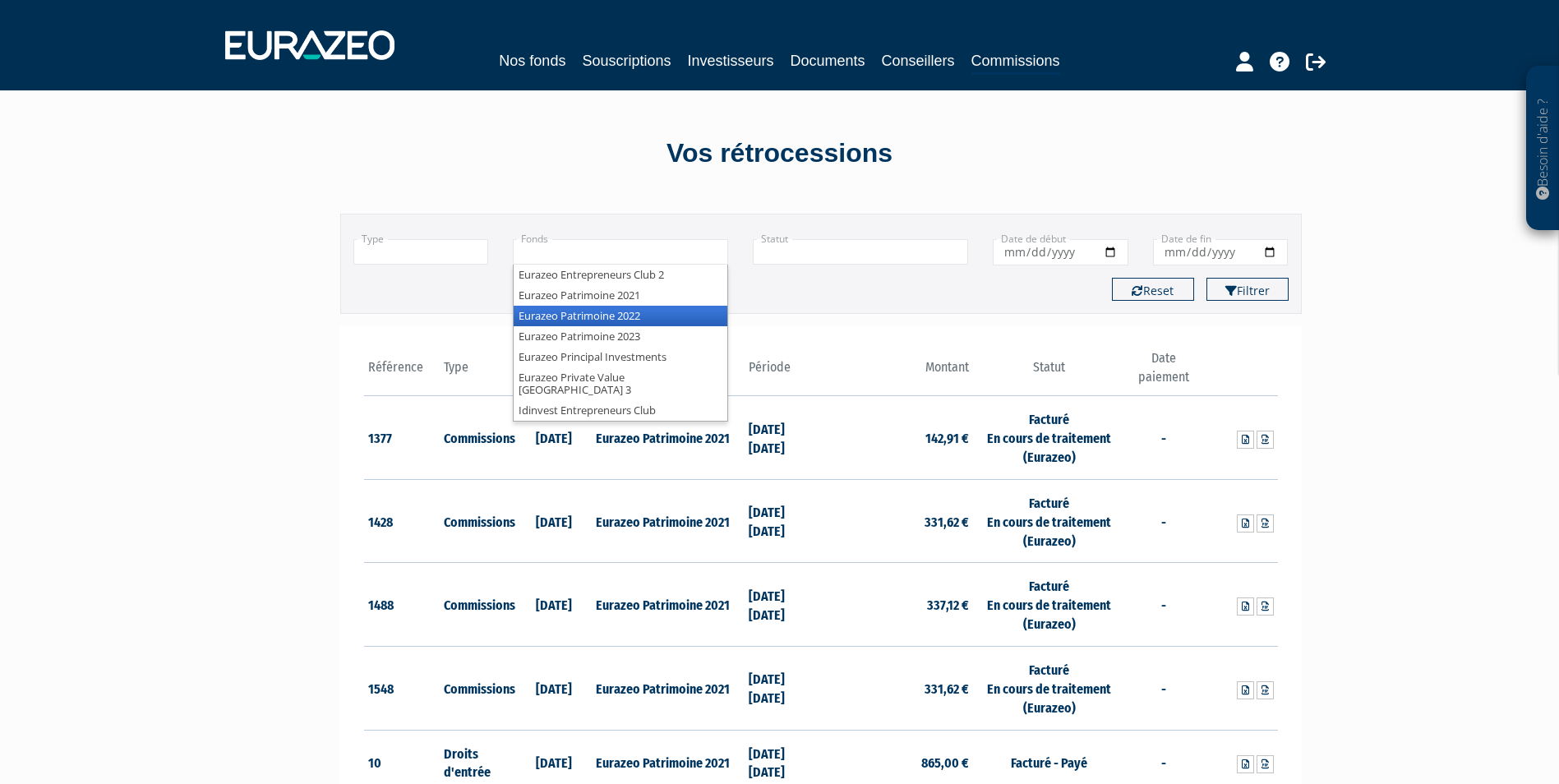
click at [648, 313] on li "Eurazeo Patrimoine 2022" at bounding box center [620, 316] width 214 height 21
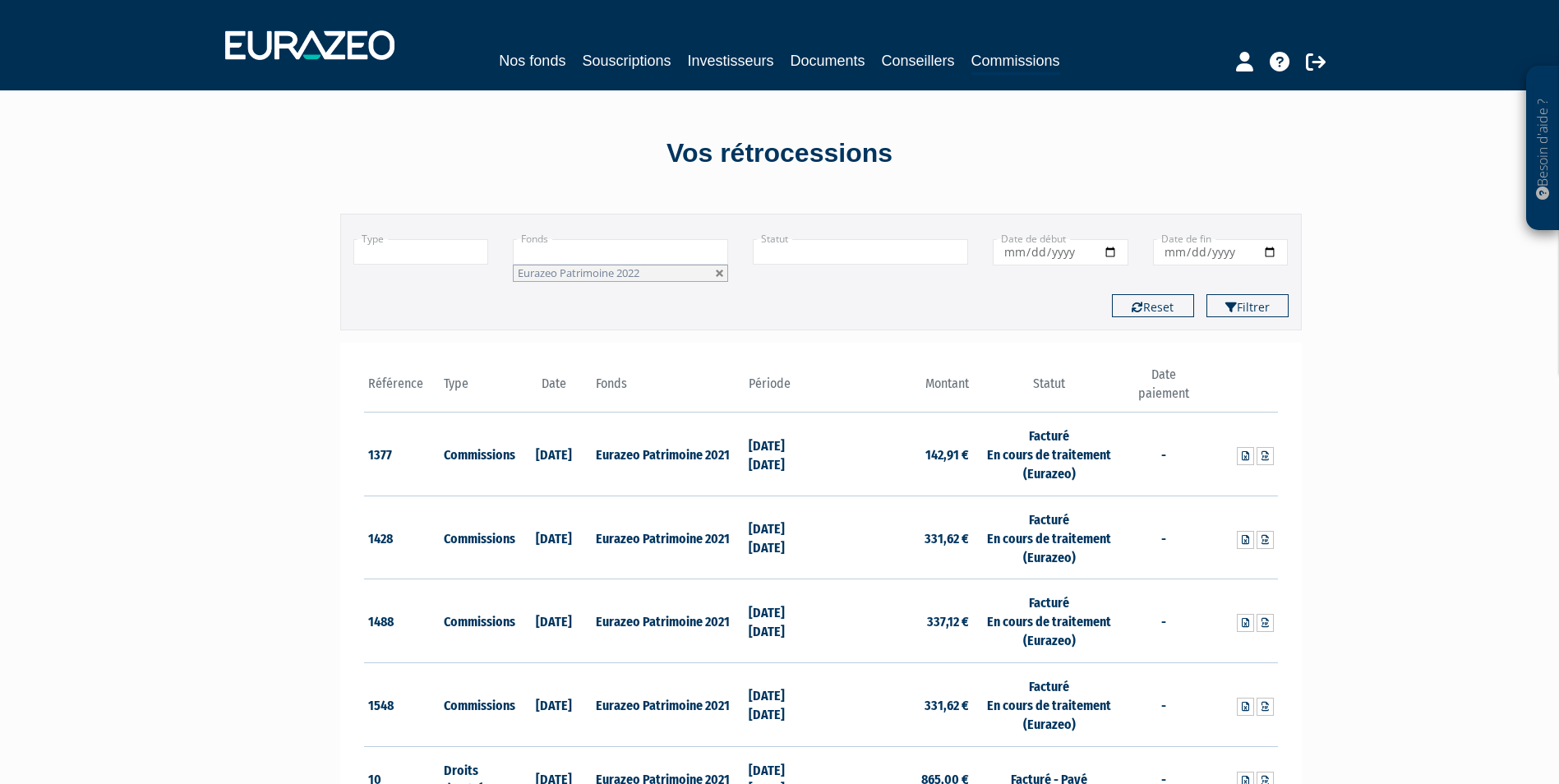
scroll to position [82, 0]
